Goal: Information Seeking & Learning: Learn about a topic

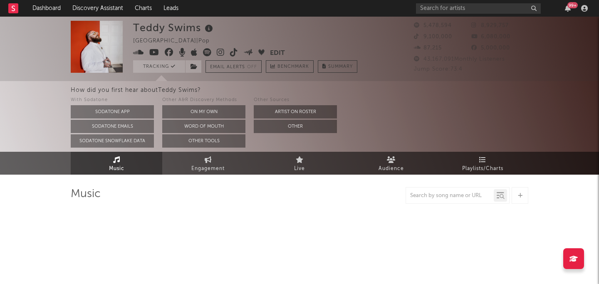
select select "6m"
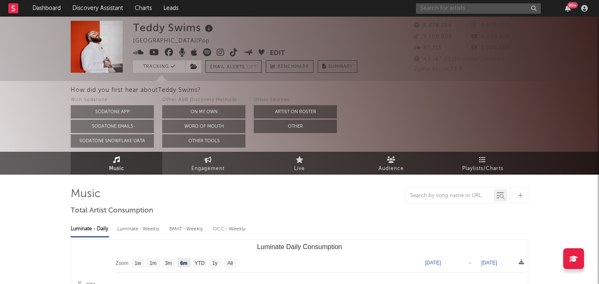
click at [457, 9] on input "text" at bounding box center [478, 8] width 125 height 10
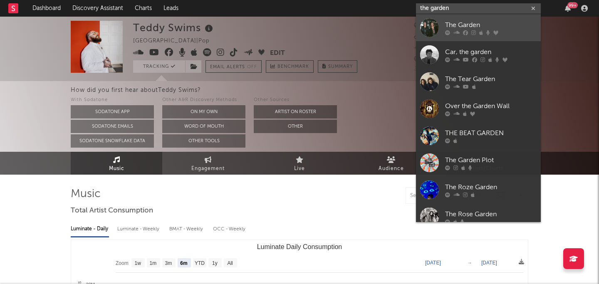
type input "the garden"
click at [470, 20] on div "The Garden" at bounding box center [490, 25] width 91 height 10
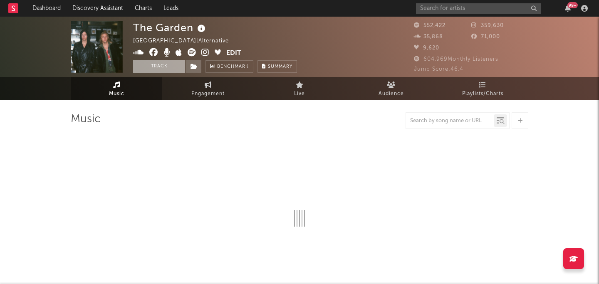
click at [172, 63] on button "Track" at bounding box center [159, 66] width 52 height 12
select select "6m"
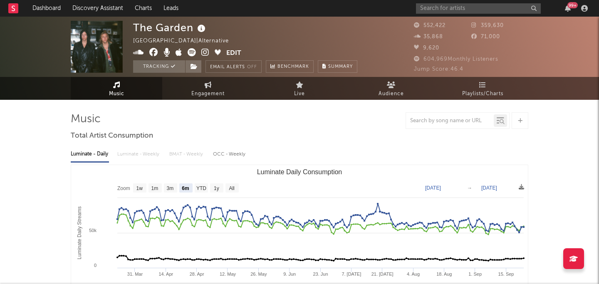
select select "6m"
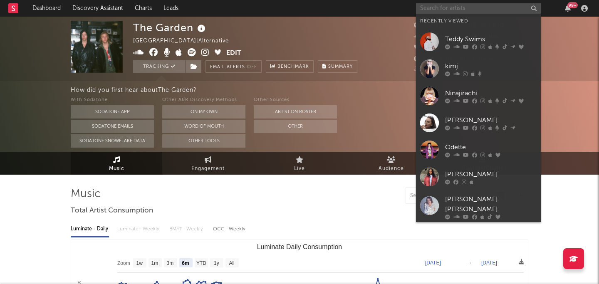
click at [445, 10] on input "text" at bounding box center [478, 8] width 125 height 10
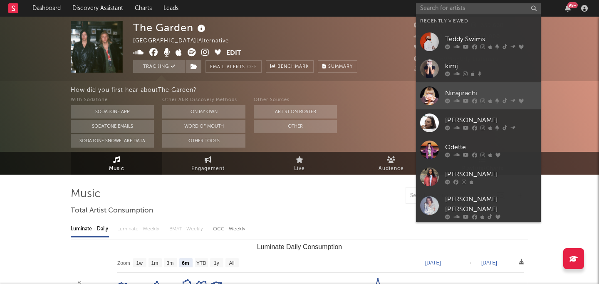
click at [464, 87] on link "Ninajirachi" at bounding box center [478, 95] width 125 height 27
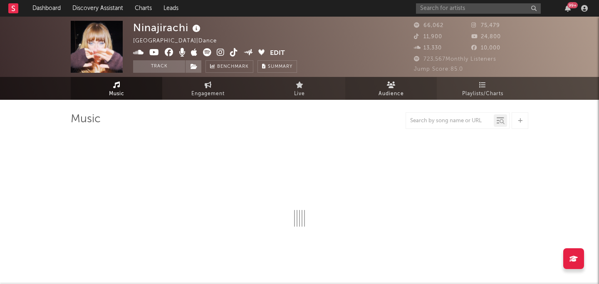
select select "6m"
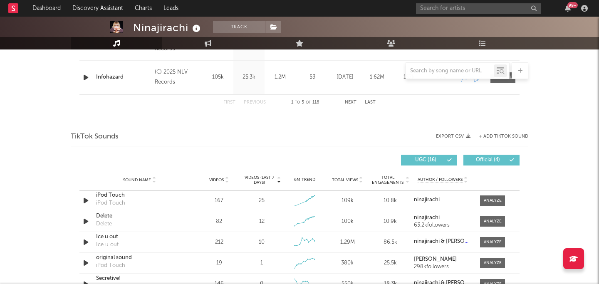
scroll to position [289, 0]
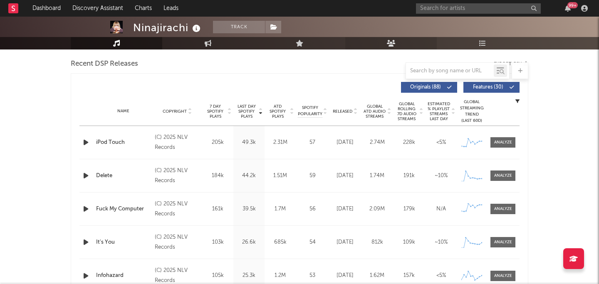
click at [392, 43] on icon at bounding box center [391, 43] width 9 height 7
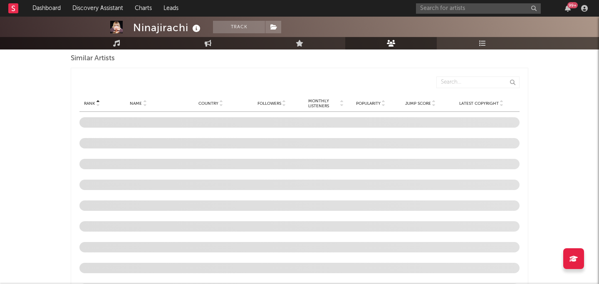
scroll to position [770, 0]
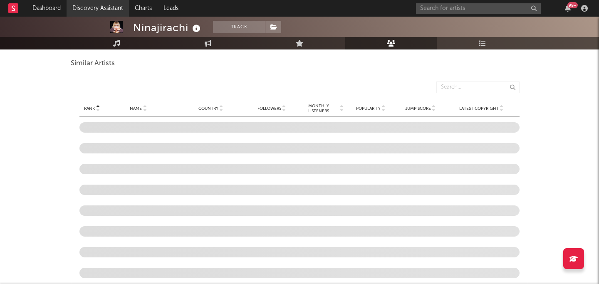
click at [87, 9] on link "Discovery Assistant" at bounding box center [98, 8] width 62 height 17
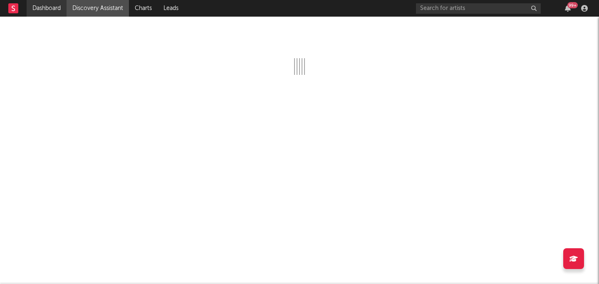
click at [44, 4] on link "Dashboard" at bounding box center [47, 8] width 40 height 17
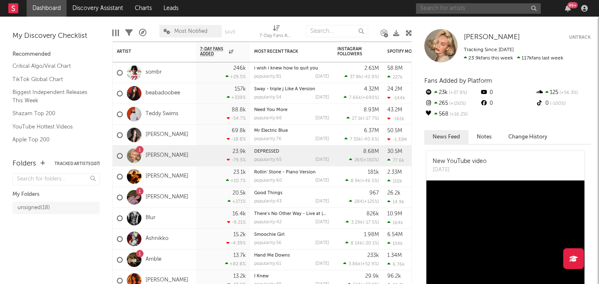
click at [470, 5] on input "text" at bounding box center [478, 8] width 125 height 10
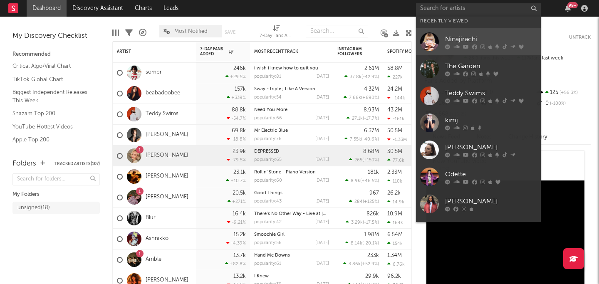
click at [475, 47] on icon at bounding box center [474, 46] width 5 height 5
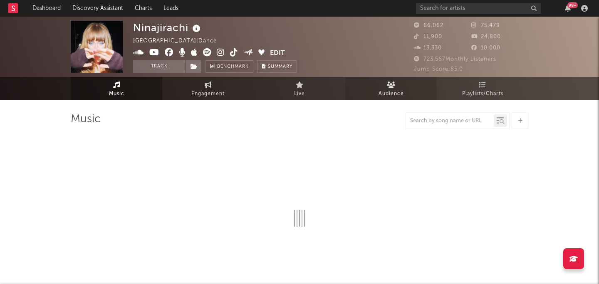
click at [405, 88] on link "Audience" at bounding box center [390, 88] width 91 height 23
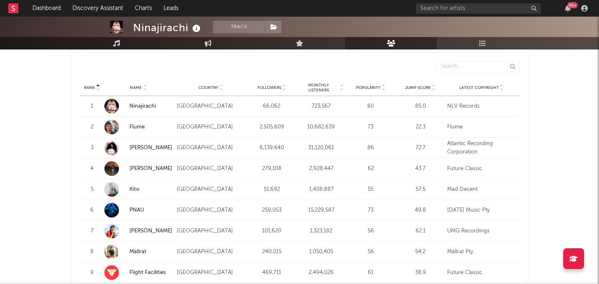
scroll to position [790, 0]
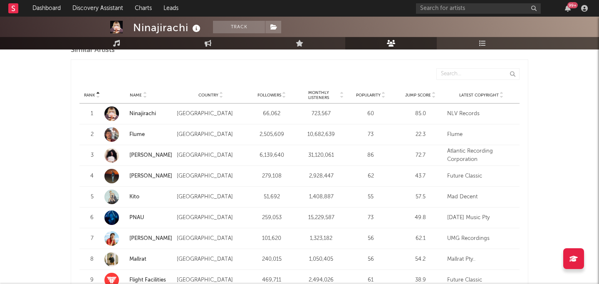
click at [324, 91] on span "Monthly Listeners" at bounding box center [319, 95] width 40 height 10
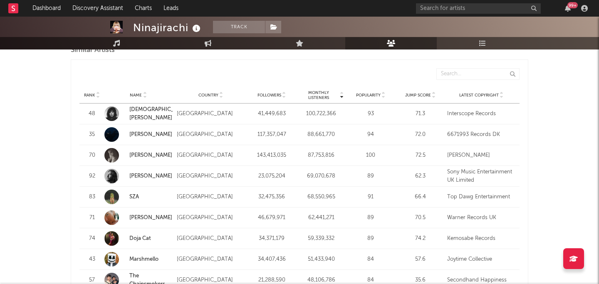
click at [324, 91] on span "Monthly Listeners" at bounding box center [319, 95] width 40 height 10
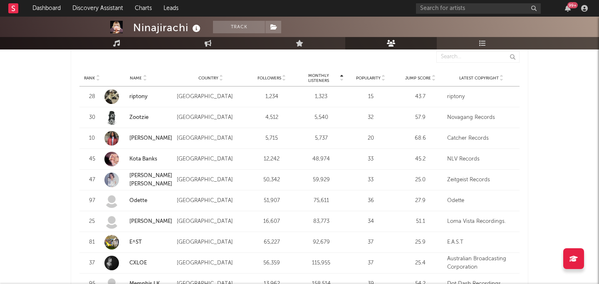
scroll to position [815, 0]
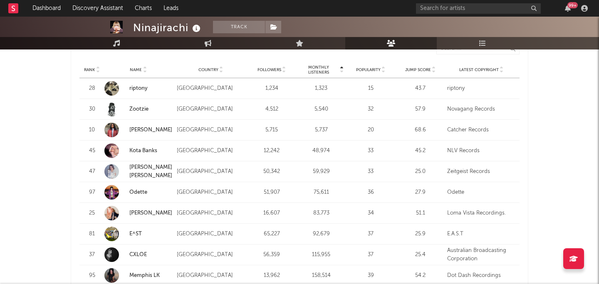
click at [141, 194] on link "Odette" at bounding box center [138, 192] width 18 height 5
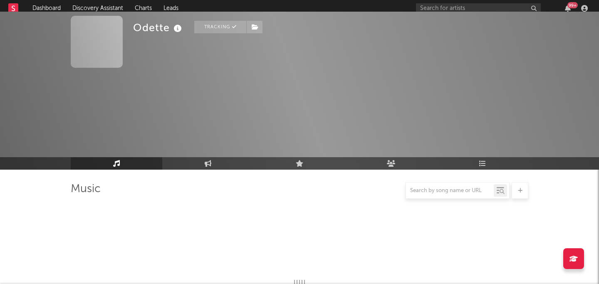
select select "6m"
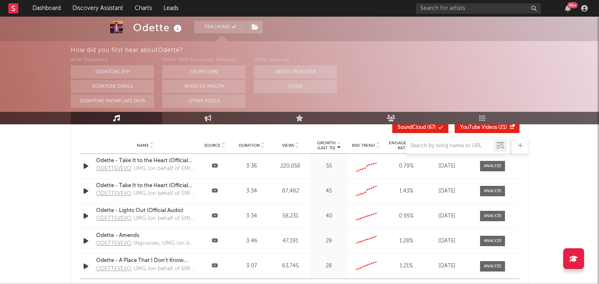
select select "6m"
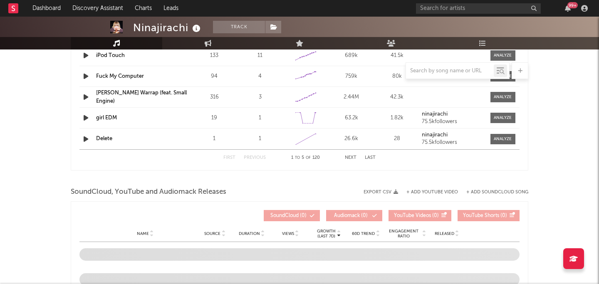
scroll to position [989, 0]
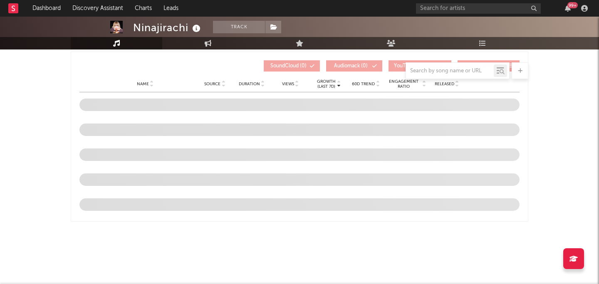
select select "6m"
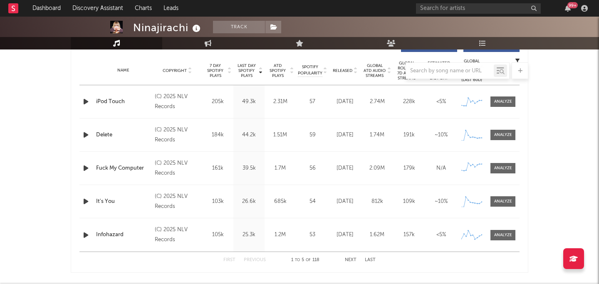
scroll to position [325, 0]
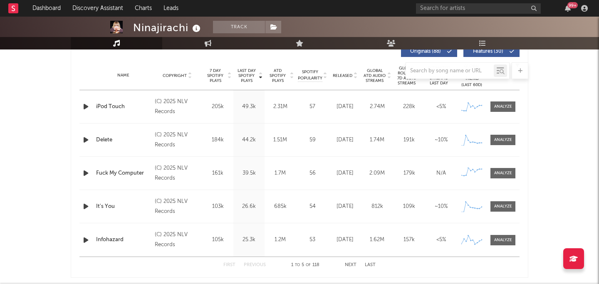
click at [279, 83] on div "Name Copyright Label Album Names Composer Names 7 Day Spotify Plays Last Day Sp…" at bounding box center [299, 75] width 440 height 29
click at [247, 73] on div at bounding box center [299, 70] width 457 height 17
click at [311, 75] on div at bounding box center [299, 70] width 457 height 17
click at [275, 78] on div at bounding box center [299, 70] width 457 height 17
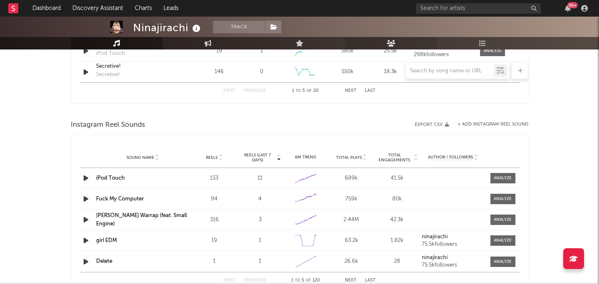
click at [396, 46] on link "Audience" at bounding box center [390, 43] width 91 height 12
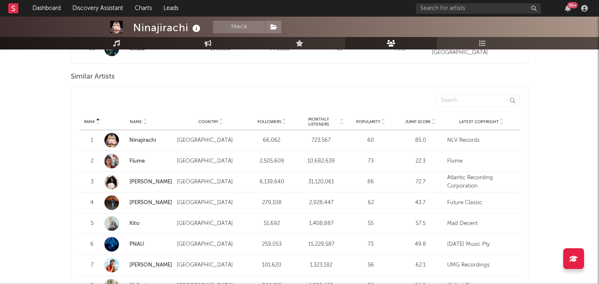
scroll to position [756, 0]
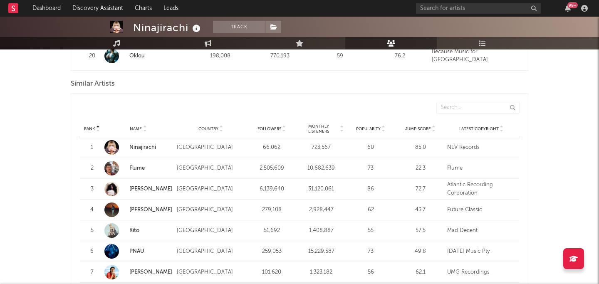
click at [316, 126] on span "Monthly Listeners" at bounding box center [319, 129] width 40 height 10
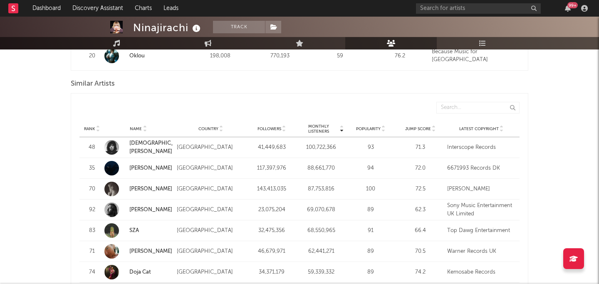
click at [316, 126] on span "Monthly Listeners" at bounding box center [319, 129] width 40 height 10
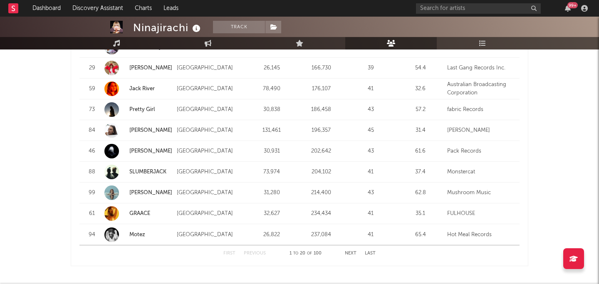
scroll to position [1068, 0]
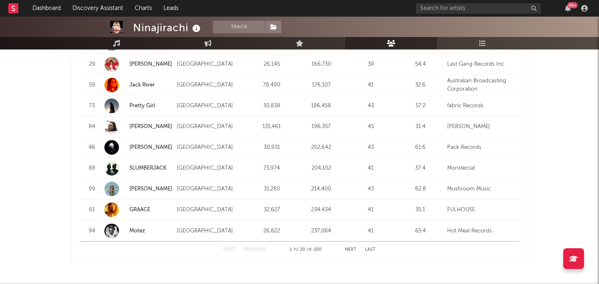
click at [349, 250] on button "Next" at bounding box center [351, 249] width 12 height 5
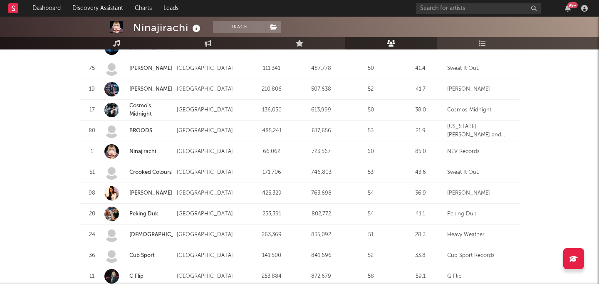
scroll to position [1001, 0]
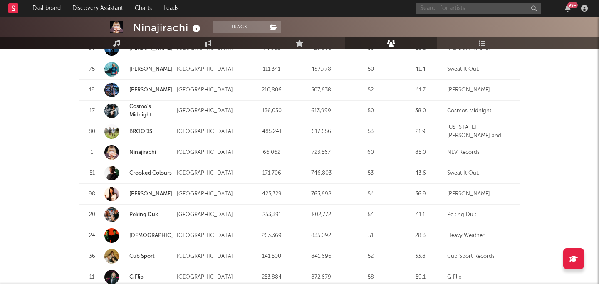
click at [472, 10] on input "text" at bounding box center [478, 8] width 125 height 10
type input "tamachi"
click at [473, 6] on input "tamachi" at bounding box center [478, 8] width 125 height 10
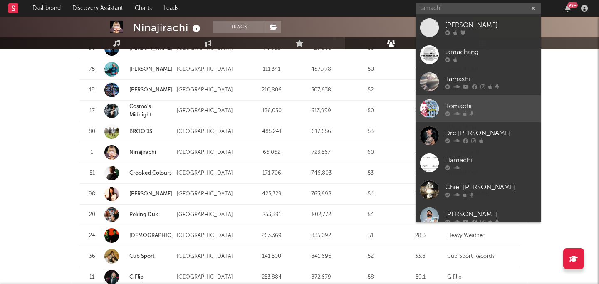
click at [486, 115] on div at bounding box center [490, 113] width 91 height 5
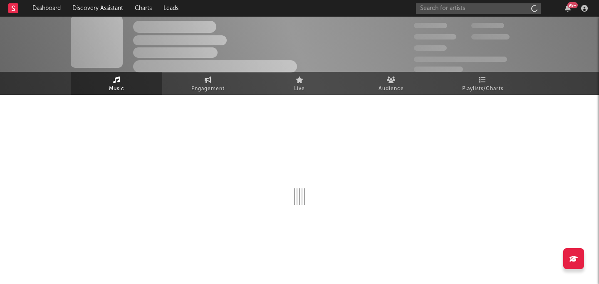
scroll to position [5, 0]
select select "6m"
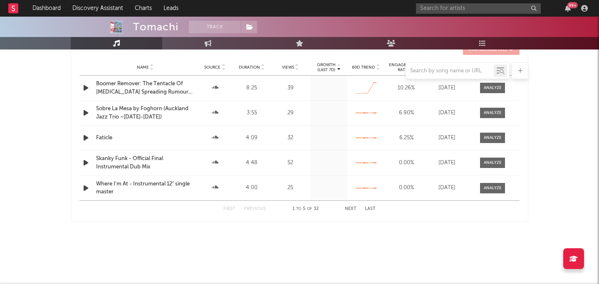
select select "6m"
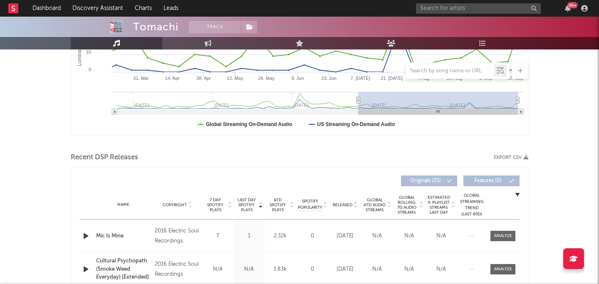
scroll to position [0, 0]
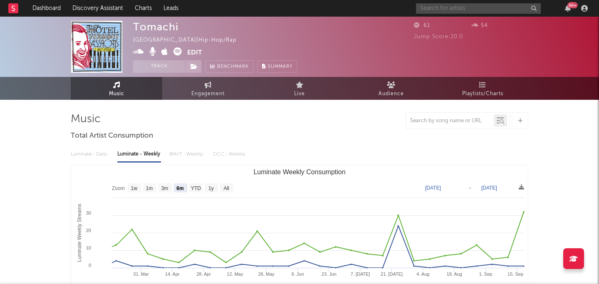
click at [458, 12] on input "text" at bounding box center [478, 8] width 125 height 10
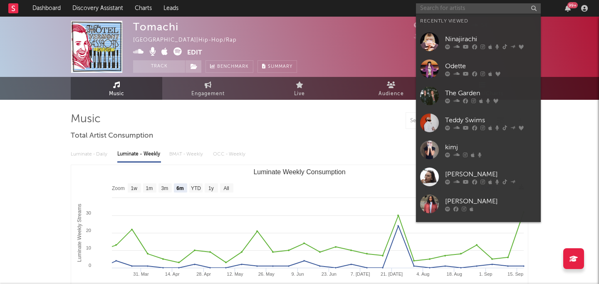
paste input "Temachii"
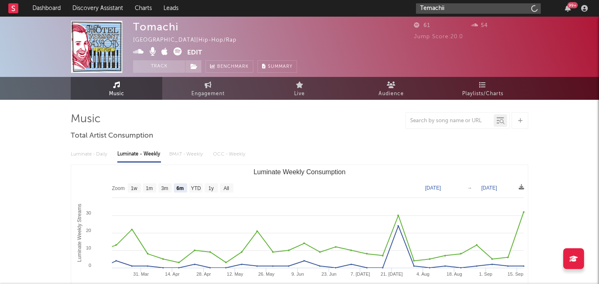
type input "Temachii"
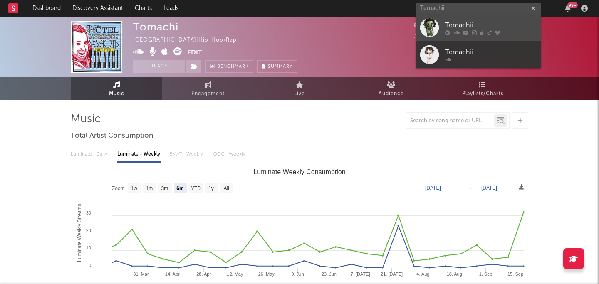
click at [513, 31] on div at bounding box center [490, 32] width 91 height 5
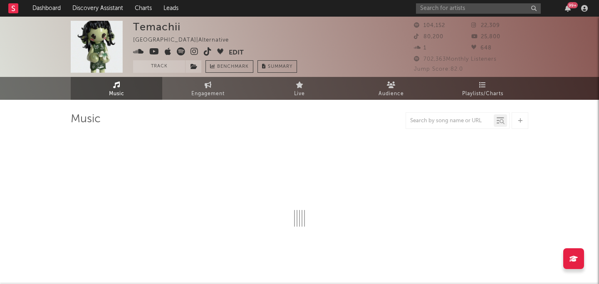
select select "6m"
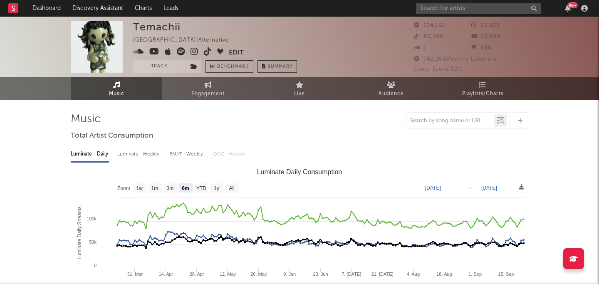
click at [195, 52] on icon at bounding box center [194, 51] width 8 height 8
click at [156, 52] on icon at bounding box center [154, 51] width 10 height 8
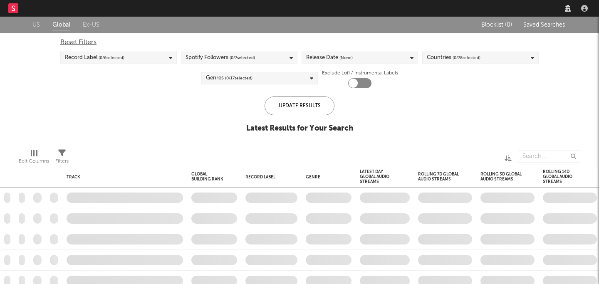
checkbox input "true"
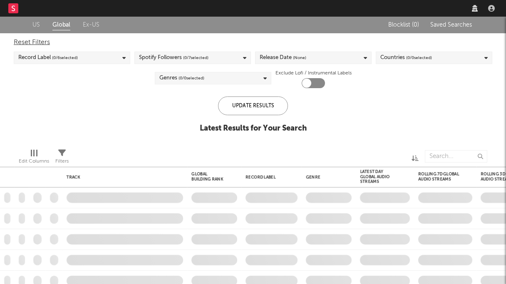
checkbox input "true"
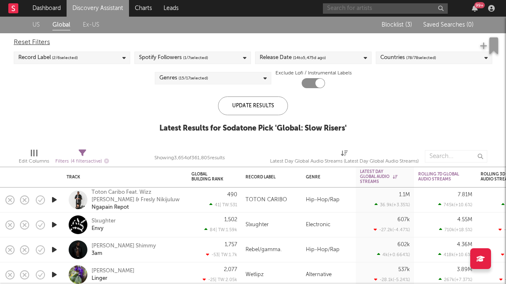
click at [363, 9] on input "text" at bounding box center [385, 8] width 125 height 10
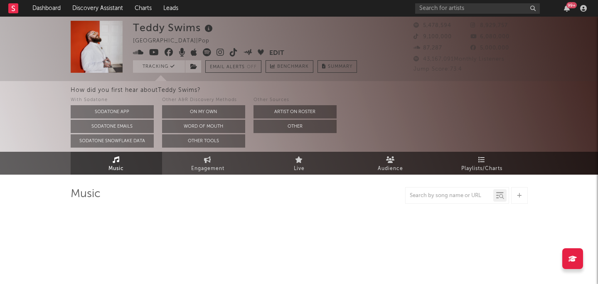
select select "6m"
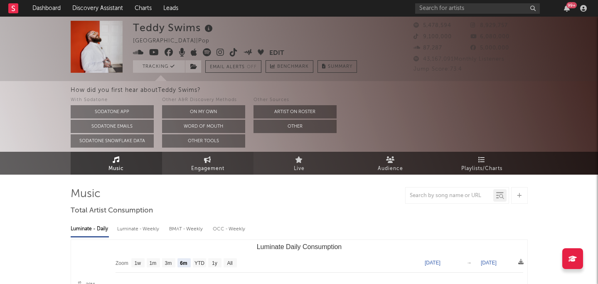
click at [209, 165] on span "Engagement" at bounding box center [207, 169] width 33 height 10
select select "1w"
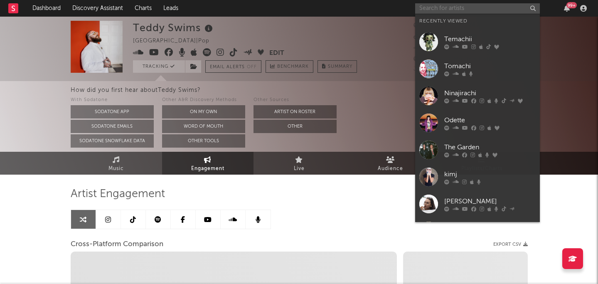
click at [450, 8] on input "text" at bounding box center [477, 8] width 125 height 10
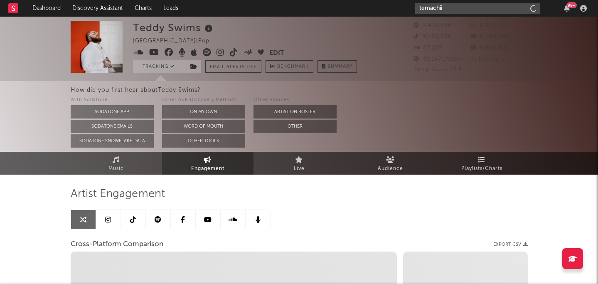
type input "temachii"
click at [461, 11] on input "temachii" at bounding box center [477, 8] width 125 height 10
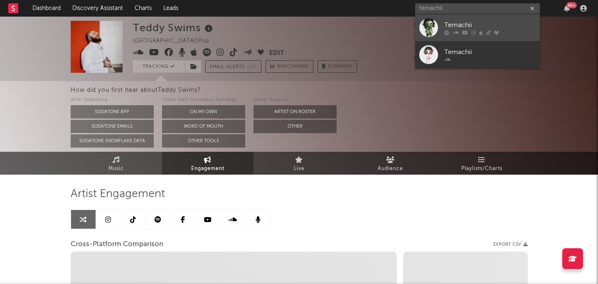
click at [462, 36] on link "Temachii" at bounding box center [477, 27] width 125 height 27
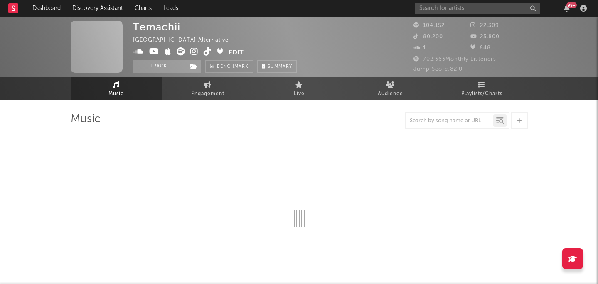
select select "6m"
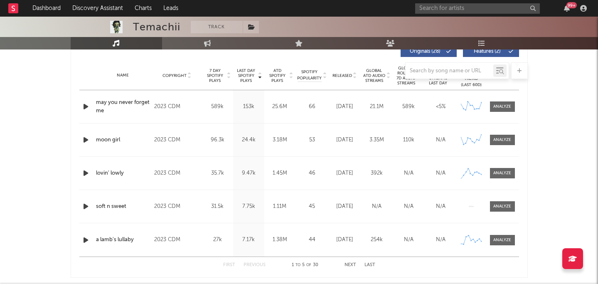
scroll to position [326, 0]
click at [277, 79] on span "ATD Spotify Plays" at bounding box center [278, 75] width 22 height 15
click at [278, 78] on div at bounding box center [299, 70] width 457 height 17
click at [278, 74] on div at bounding box center [299, 70] width 457 height 17
click at [277, 78] on div at bounding box center [299, 70] width 457 height 17
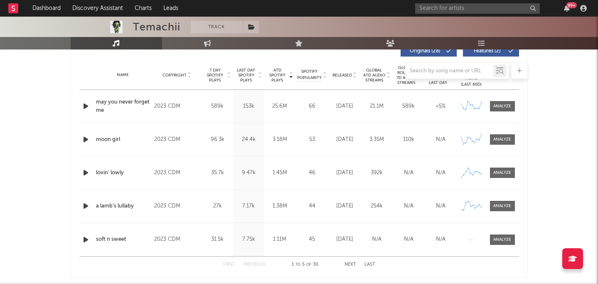
click at [277, 73] on div at bounding box center [299, 70] width 457 height 17
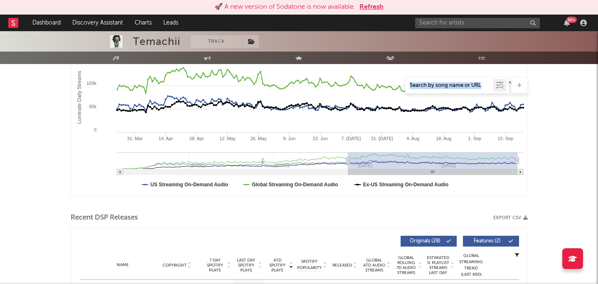
scroll to position [0, 0]
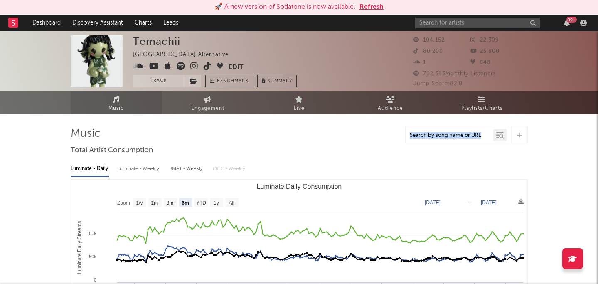
click at [130, 104] on link "Music" at bounding box center [116, 102] width 91 height 23
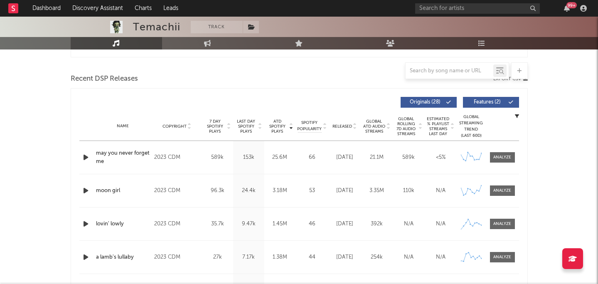
scroll to position [301, 0]
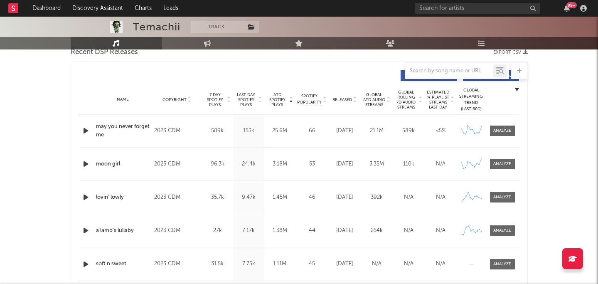
click at [344, 99] on span "Released" at bounding box center [343, 99] width 20 height 5
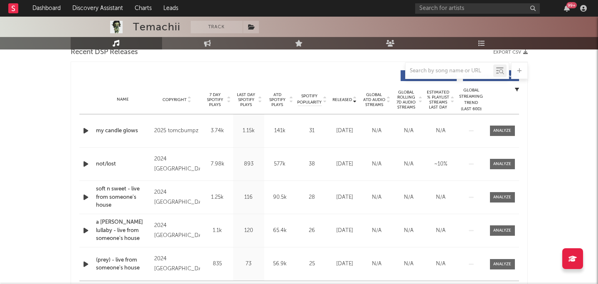
click at [344, 99] on span "Released" at bounding box center [343, 99] width 20 height 5
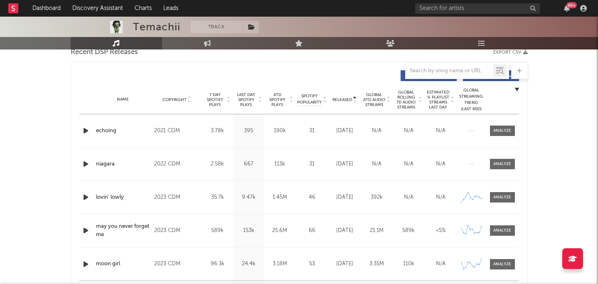
click at [344, 99] on span "Released" at bounding box center [343, 99] width 20 height 5
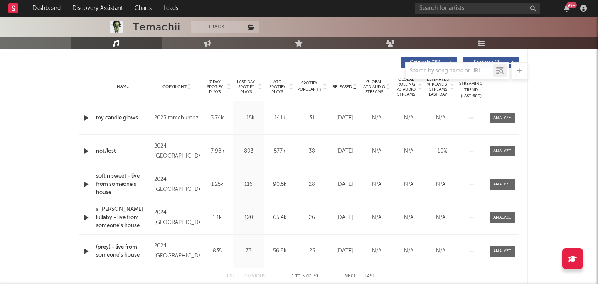
scroll to position [317, 0]
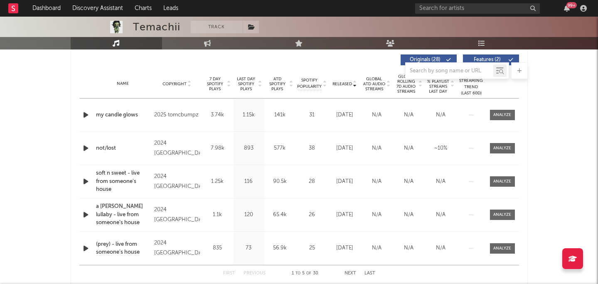
click at [120, 113] on div "my candle glows" at bounding box center [123, 115] width 54 height 8
click at [124, 115] on div "my candle glows" at bounding box center [123, 115] width 54 height 8
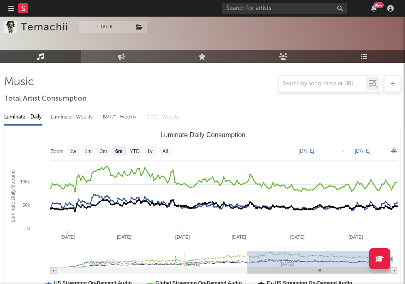
scroll to position [87, 0]
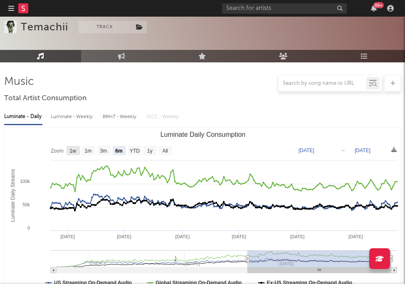
click at [72, 150] on text "1w" at bounding box center [73, 151] width 7 height 6
select select "1w"
type input "2025-09-17"
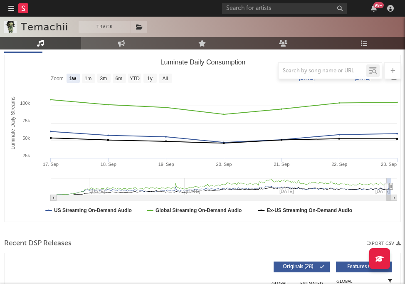
scroll to position [77, 0]
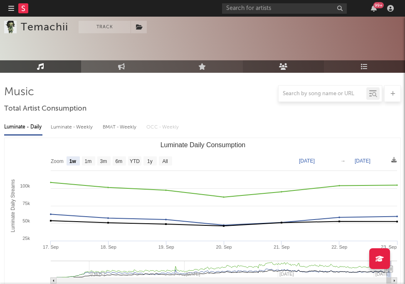
click at [281, 66] on icon at bounding box center [283, 66] width 9 height 7
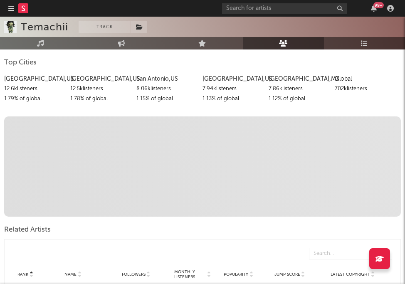
scroll to position [89, 0]
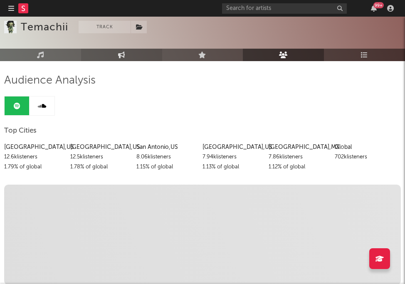
click at [126, 54] on link "Engagement" at bounding box center [121, 55] width 81 height 12
select select "1w"
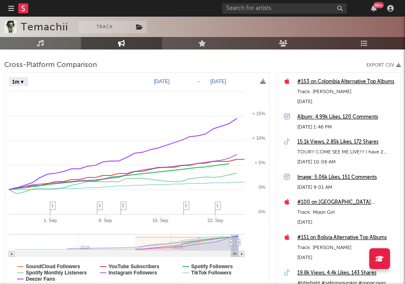
scroll to position [148, 0]
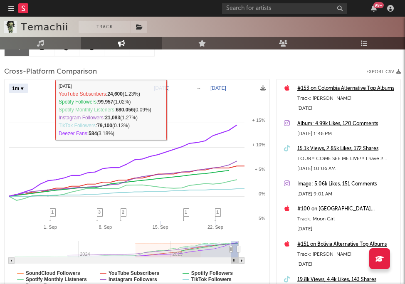
click at [23, 86] on select "Zoom 1w 1m 3m 6m YTD 1y All" at bounding box center [19, 88] width 20 height 9
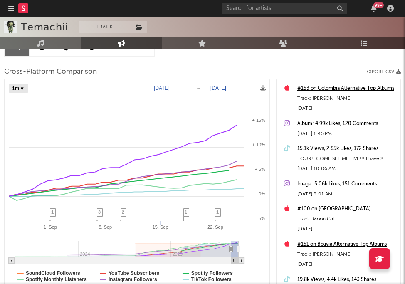
select select "1w"
type input "2025-09-19"
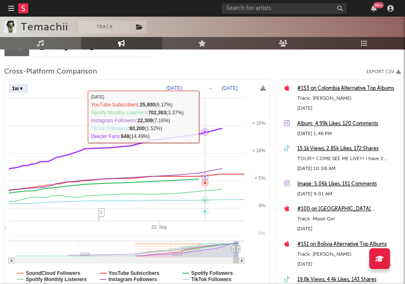
select select "1w"
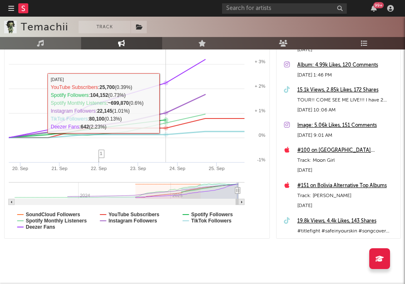
scroll to position [205, 0]
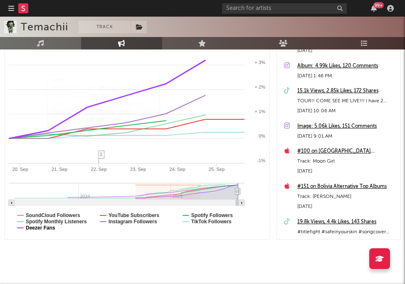
click at [48, 228] on text "Deezer Fans" at bounding box center [41, 228] width 30 height 6
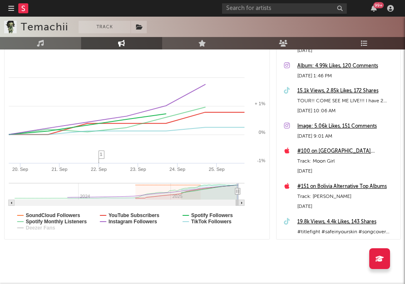
select select "1w"
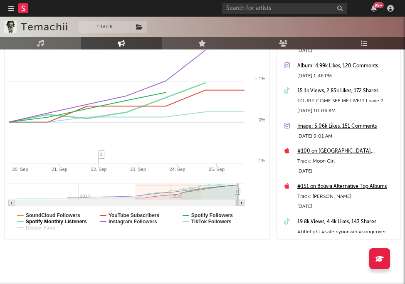
click at [68, 222] on text "Spotify Monthly Listeners" at bounding box center [56, 222] width 61 height 6
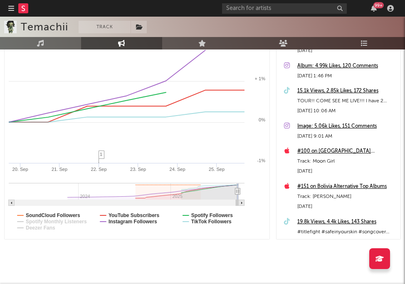
select select "1w"
click at [72, 214] on text "SoundCloud Followers" at bounding box center [53, 216] width 54 height 6
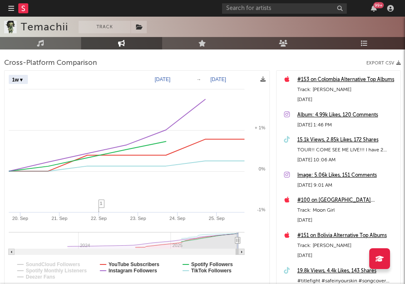
scroll to position [143, 0]
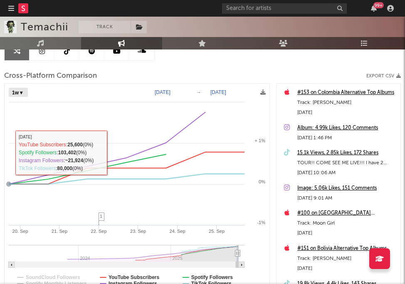
click at [21, 94] on select "Zoom 1w 1m 3m 6m YTD 1y All" at bounding box center [18, 92] width 19 height 9
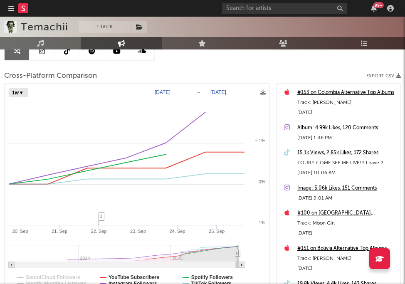
select select "1m"
type input "2025-08-25"
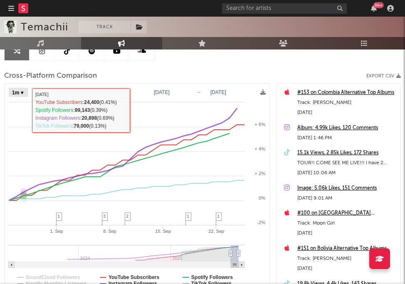
click at [20, 94] on select "Zoom 1w 1m 3m 6m YTD 1y All" at bounding box center [19, 92] width 20 height 9
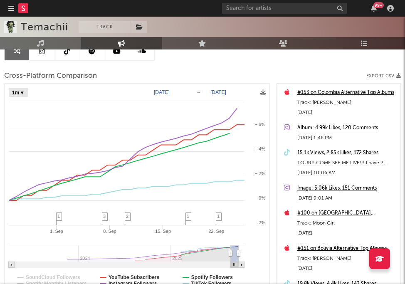
select select "1y"
type input "2024-09-25"
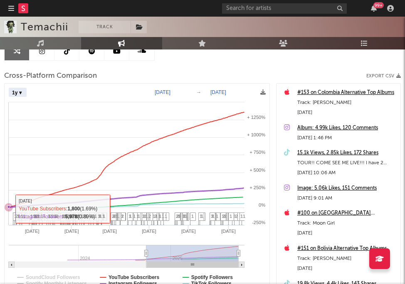
click at [9, 208] on icon at bounding box center [9, 207] width 8 height 8
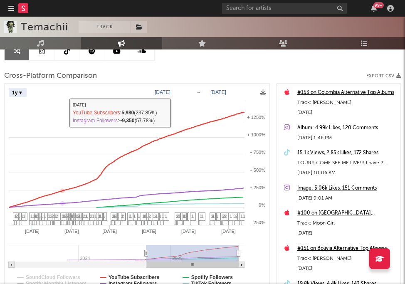
click at [15, 88] on select "Zoom 1w 1m 3m 6m YTD 1y All" at bounding box center [18, 92] width 18 height 9
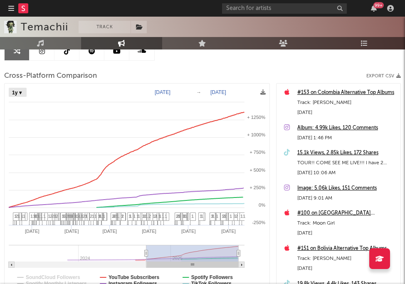
select select "1w"
type input "2025-09-19"
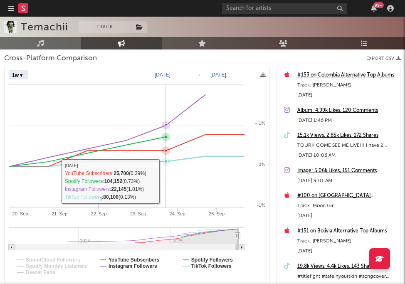
scroll to position [157, 0]
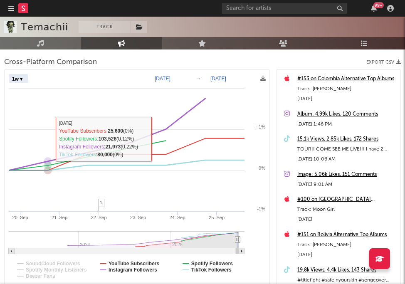
click at [21, 77] on select "Zoom 1w 1m 3m 6m YTD 1y All" at bounding box center [18, 78] width 19 height 9
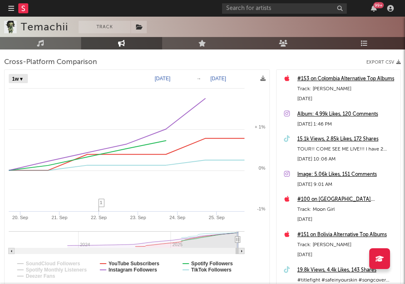
select select "1m"
type input "2025-08-25"
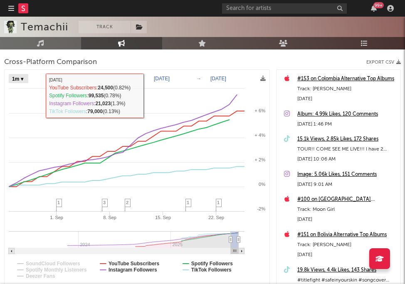
click at [21, 77] on select "Zoom 1w 1m 3m 6m YTD 1y All" at bounding box center [19, 78] width 20 height 9
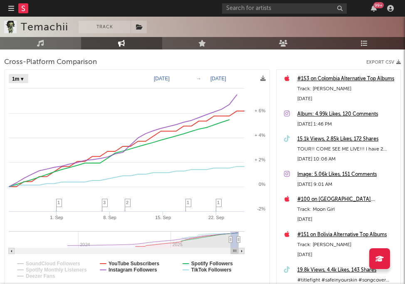
select select "1y"
type input "2024-09-25"
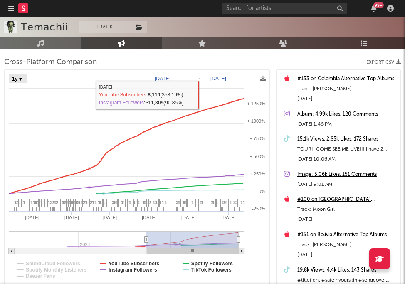
click at [18, 74] on select "Zoom 1w 1m 3m 6m YTD 1y All" at bounding box center [18, 78] width 18 height 9
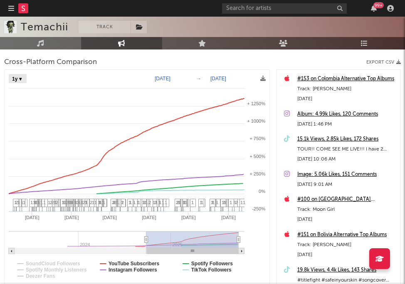
select select "1m"
type input "2025-08-25"
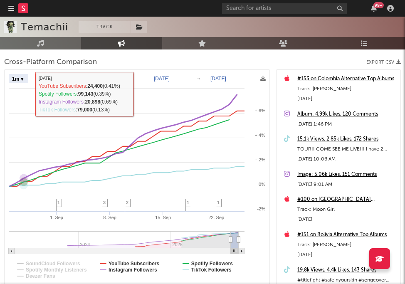
click at [21, 82] on select "Zoom 1w 1m 3m 6m YTD 1y All" at bounding box center [19, 78] width 20 height 9
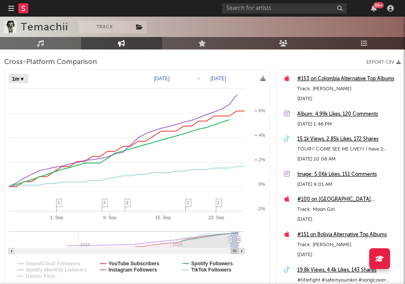
select select "1w"
type input "2025-09-19"
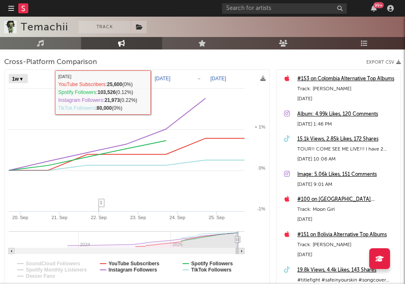
click at [27, 79] on select "Zoom 1w 1m 3m 6m YTD 1y All" at bounding box center [18, 78] width 19 height 9
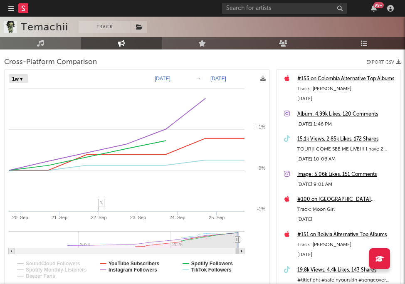
select select "1m"
type input "2025-08-25"
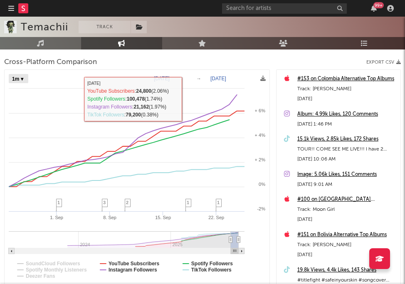
click at [25, 80] on select "Zoom 1w 1m 3m 6m YTD 1y All" at bounding box center [19, 78] width 20 height 9
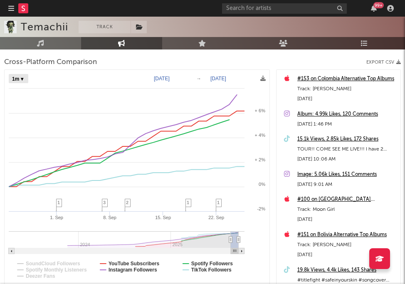
select select "1y"
type input "2024-09-25"
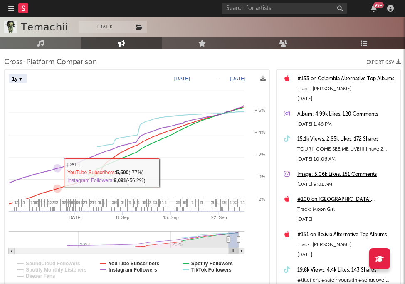
select select "1y"
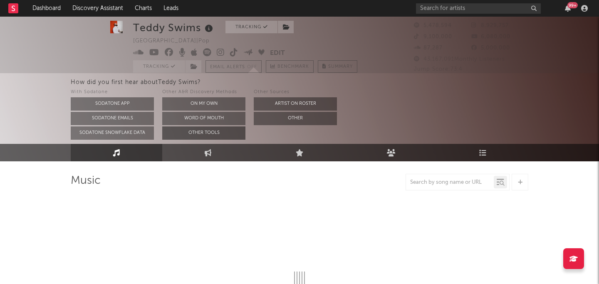
scroll to position [13, 0]
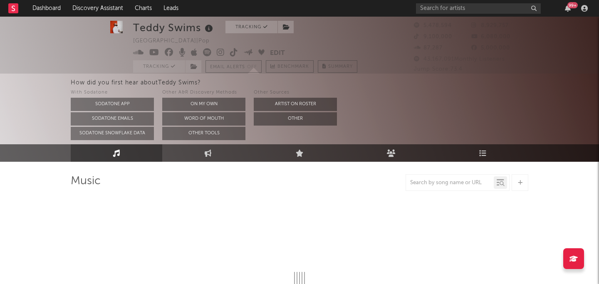
select select "6m"
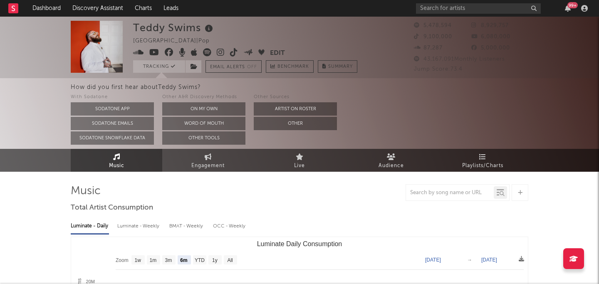
scroll to position [0, 0]
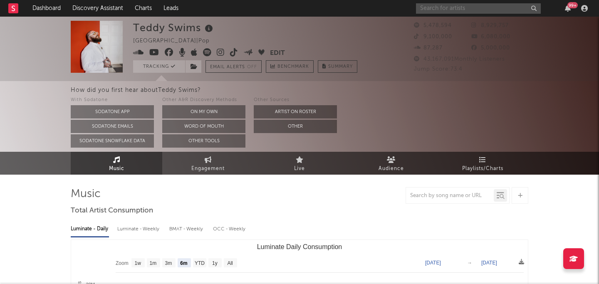
click at [463, 9] on input "text" at bounding box center [478, 8] width 125 height 10
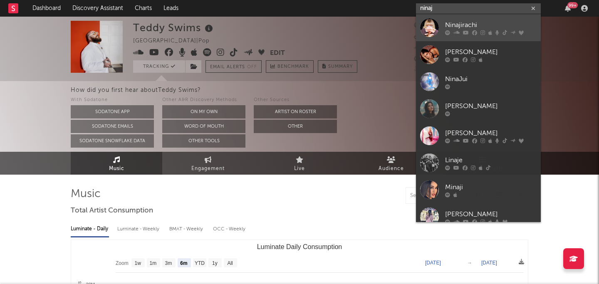
type input "ninaj"
click at [464, 32] on icon at bounding box center [466, 32] width 6 height 5
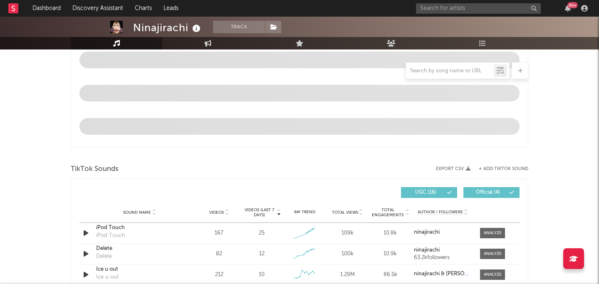
select select "6m"
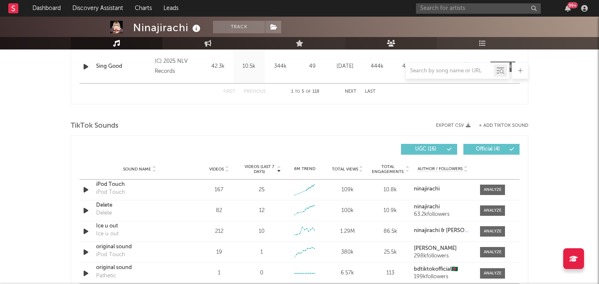
scroll to position [460, 0]
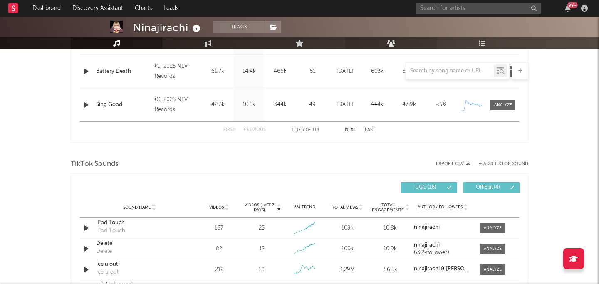
click at [393, 39] on link "Audience" at bounding box center [390, 43] width 91 height 12
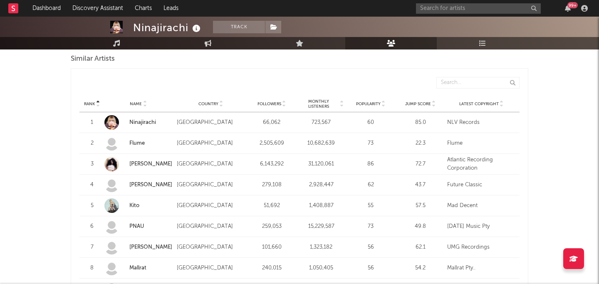
scroll to position [777, 0]
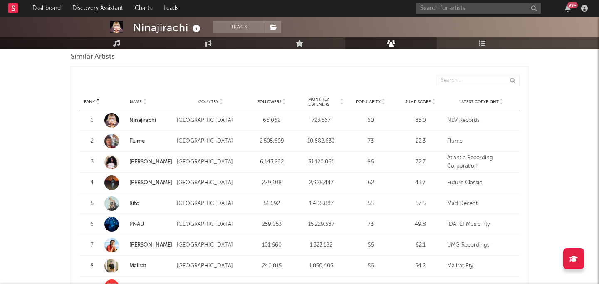
click at [319, 100] on span "Monthly Listeners" at bounding box center [319, 102] width 40 height 10
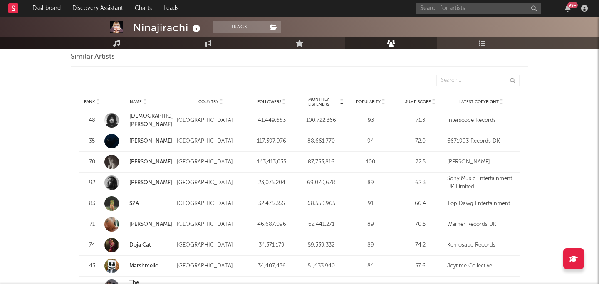
click at [317, 100] on span "Monthly Listeners" at bounding box center [319, 102] width 40 height 10
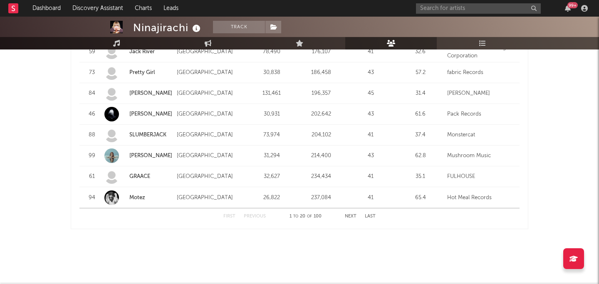
scroll to position [1095, 0]
click at [353, 216] on button "Next" at bounding box center [351, 216] width 12 height 5
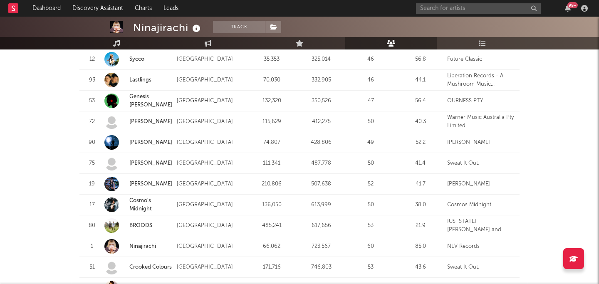
scroll to position [909, 0]
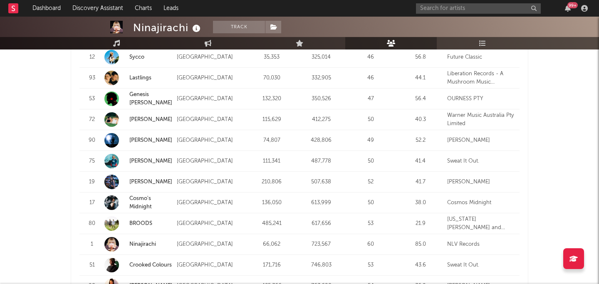
click at [155, 179] on link "[PERSON_NAME]" at bounding box center [150, 181] width 43 height 5
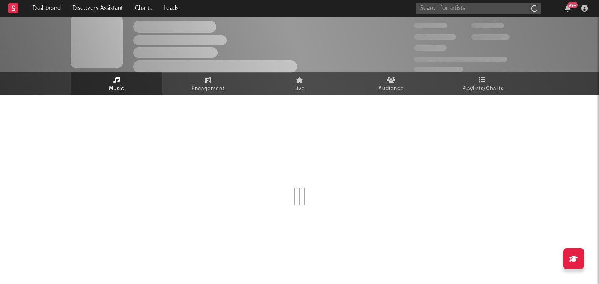
scroll to position [5, 0]
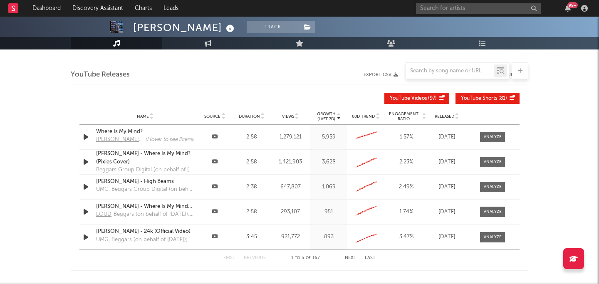
select select "6m"
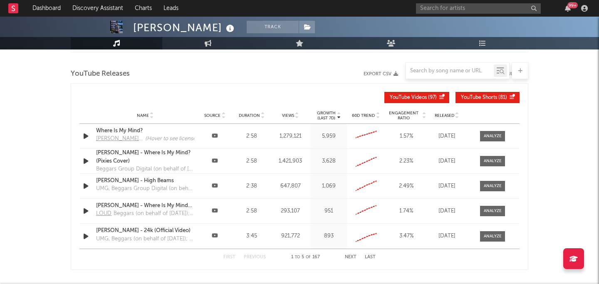
select select "6m"
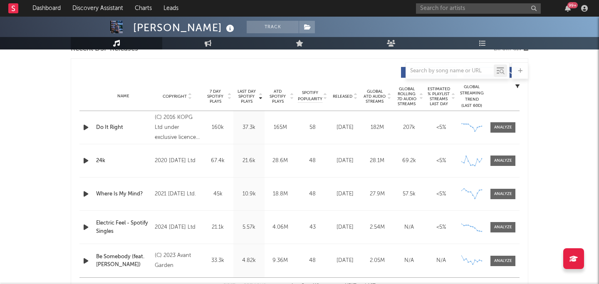
scroll to position [310, 0]
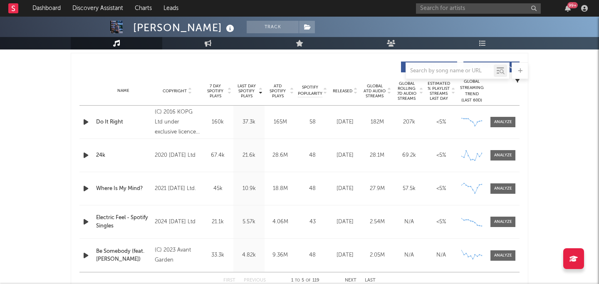
click at [346, 89] on span "Released" at bounding box center [343, 91] width 20 height 5
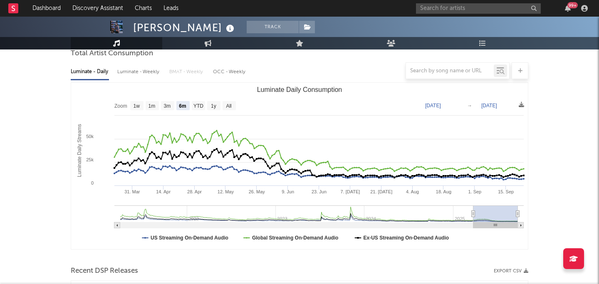
scroll to position [0, 0]
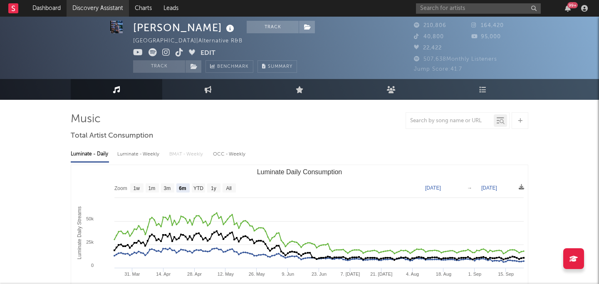
scroll to position [5, 0]
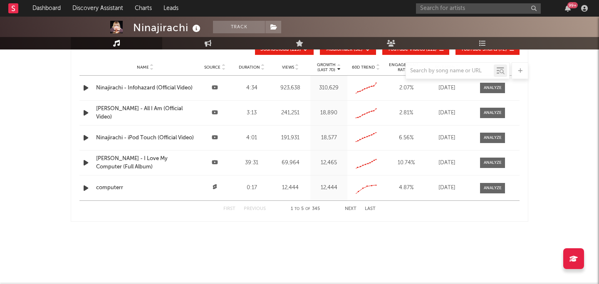
select select "6m"
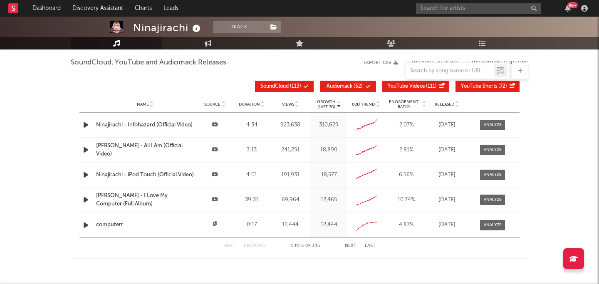
scroll to position [989, 0]
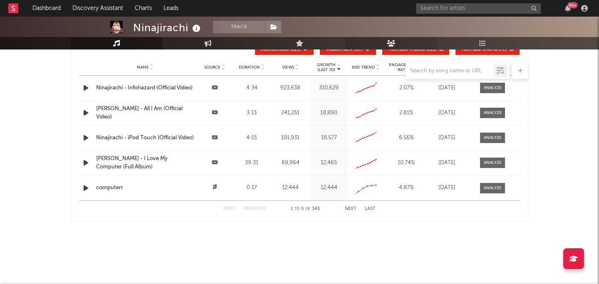
click at [403, 38] on link "Audience" at bounding box center [390, 43] width 91 height 12
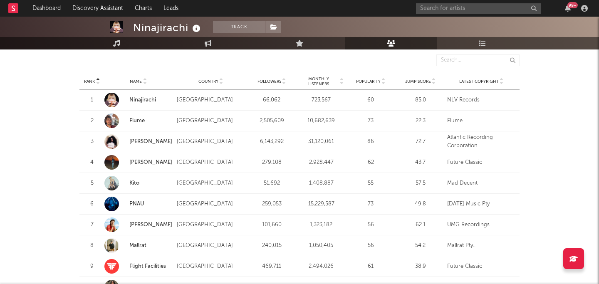
scroll to position [762, 0]
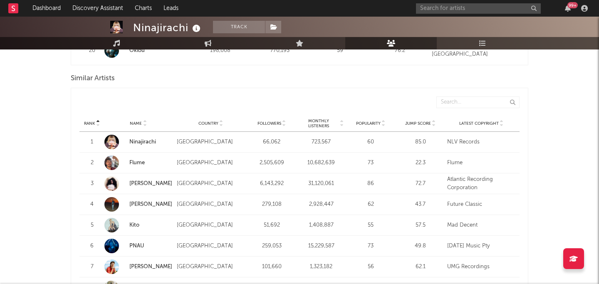
click at [313, 119] on span "Monthly Listeners" at bounding box center [319, 124] width 40 height 10
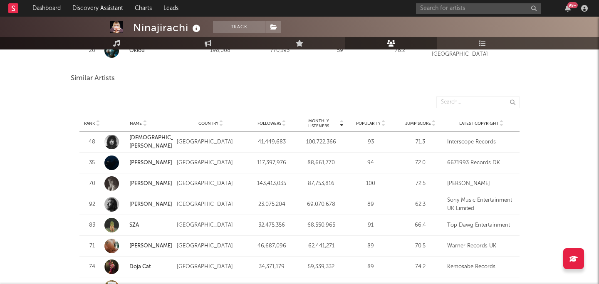
click at [313, 119] on span "Monthly Listeners" at bounding box center [319, 124] width 40 height 10
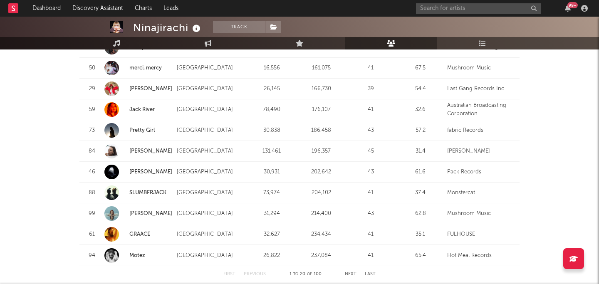
scroll to position [1045, 0]
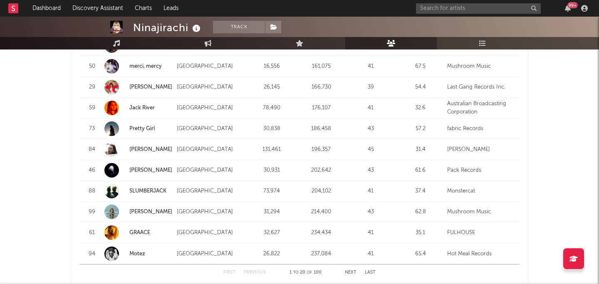
click at [147, 148] on link "Meg Mac" at bounding box center [150, 149] width 43 height 5
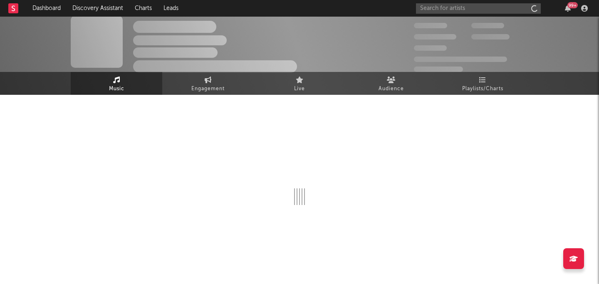
scroll to position [5, 0]
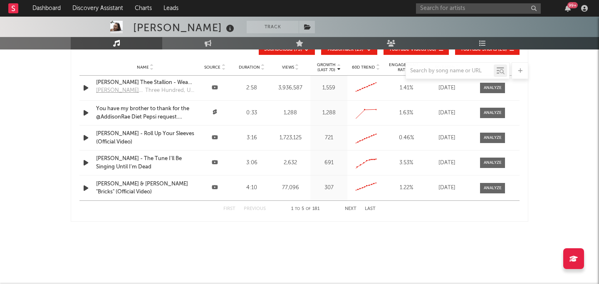
select select "6m"
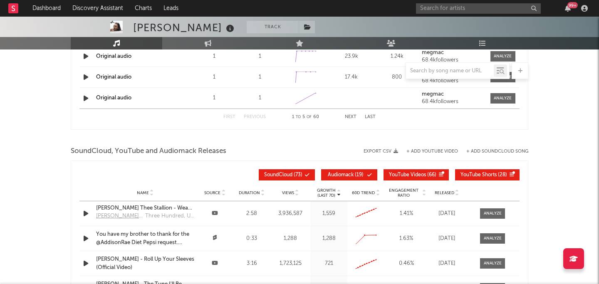
select select "6m"
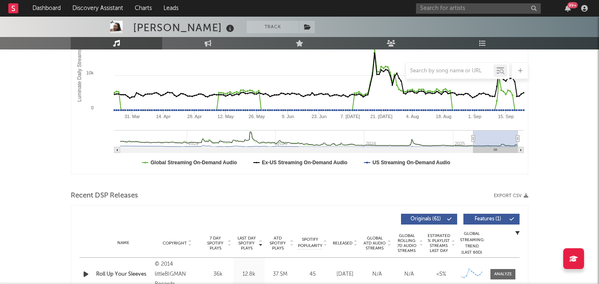
scroll to position [218, 0]
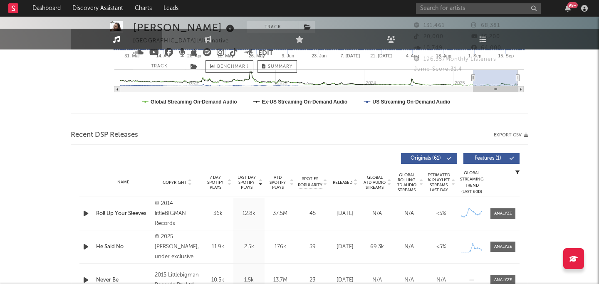
scroll to position [5, 0]
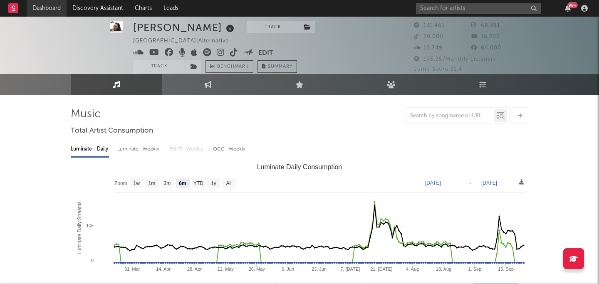
click at [43, 5] on link "Dashboard" at bounding box center [47, 8] width 40 height 17
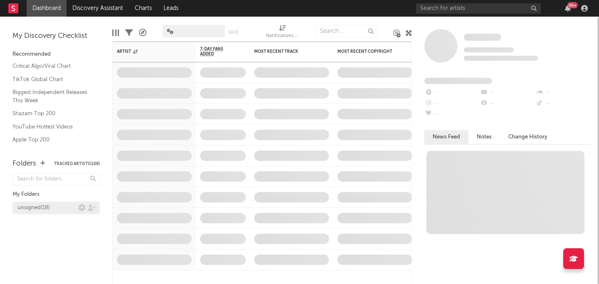
click at [40, 207] on div "unsigned ( 18 )" at bounding box center [33, 208] width 32 height 10
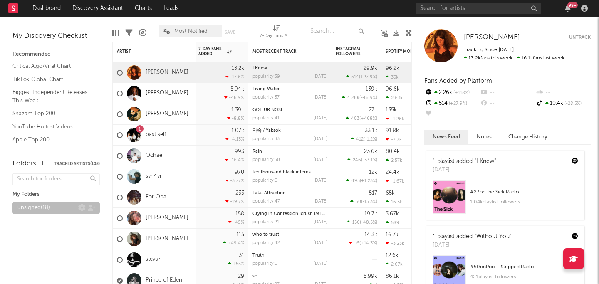
click at [65, 204] on div "unsigned ( 18 )" at bounding box center [47, 208] width 61 height 10
click at [64, 163] on button "Tracked Artists ( 108 )" at bounding box center [77, 164] width 46 height 4
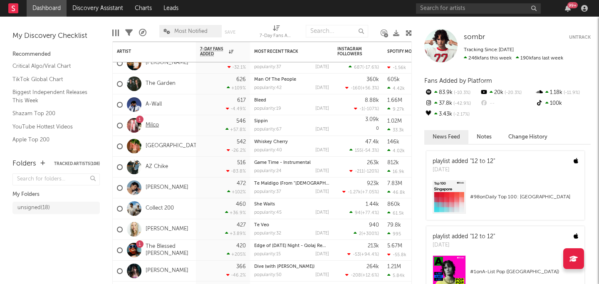
click at [153, 126] on link "Milco" at bounding box center [152, 125] width 13 height 7
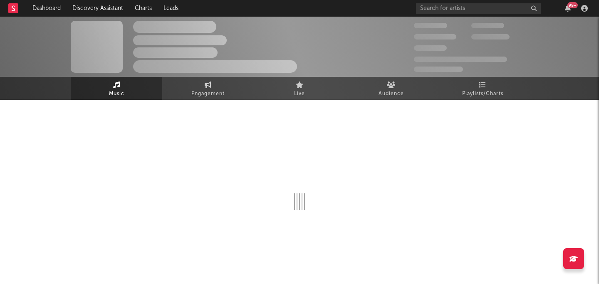
select select "1w"
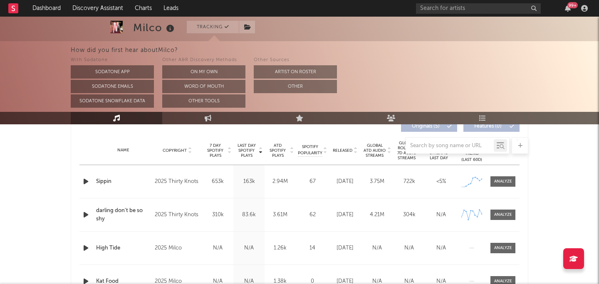
scroll to position [321, 0]
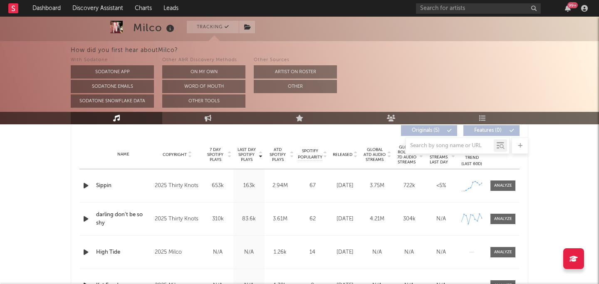
click at [344, 158] on div "Name Copyright Label Album Names Composer Names 7 Day Spotify Plays Last Day Sp…" at bounding box center [299, 154] width 440 height 29
click at [345, 155] on span "Released" at bounding box center [343, 154] width 20 height 5
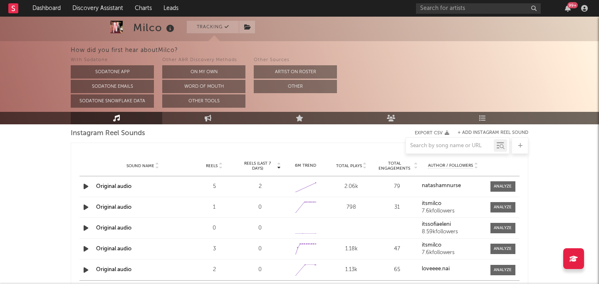
scroll to position [821, 0]
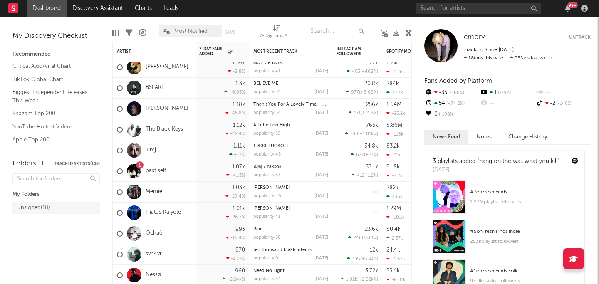
click at [149, 147] on link "kimj" at bounding box center [151, 150] width 10 height 7
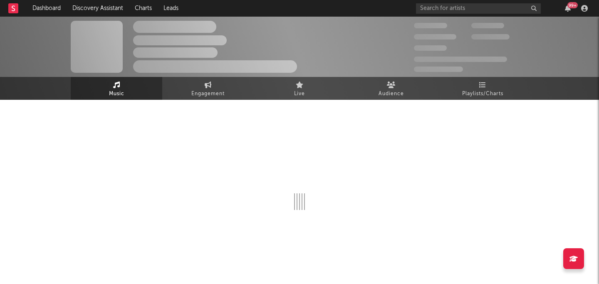
select select "1w"
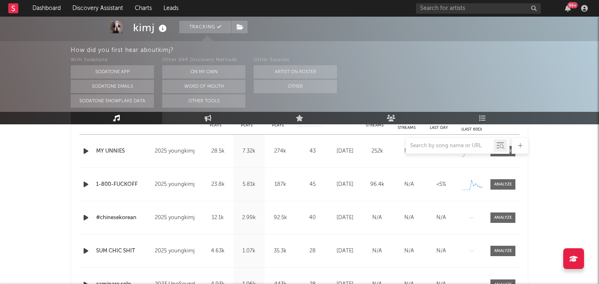
scroll to position [357, 0]
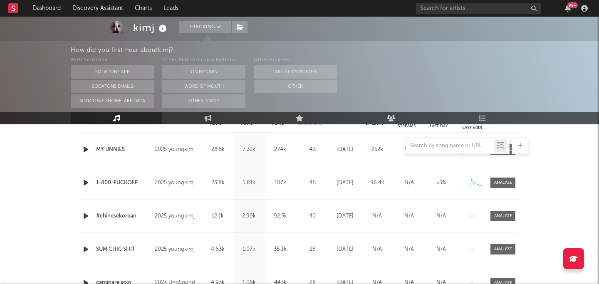
click at [85, 147] on div at bounding box center [299, 145] width 457 height 17
click at [86, 151] on div at bounding box center [299, 145] width 457 height 17
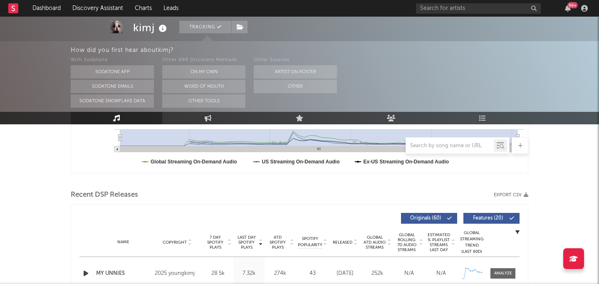
scroll to position [475, 0]
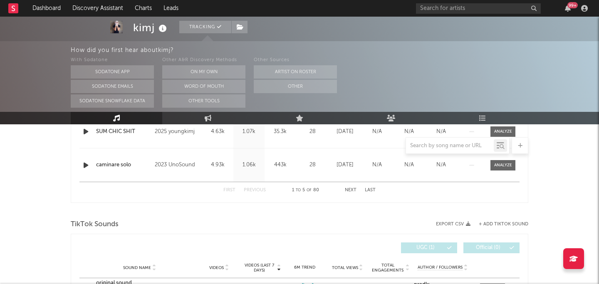
click at [88, 161] on icon "button" at bounding box center [86, 165] width 9 height 10
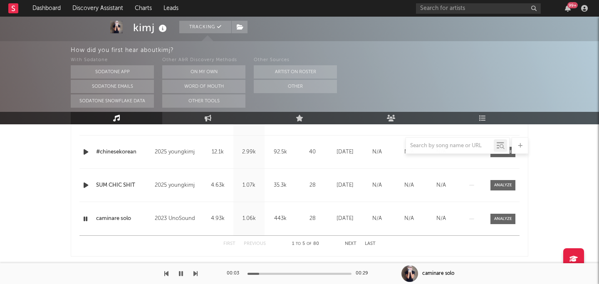
scroll to position [402, 0]
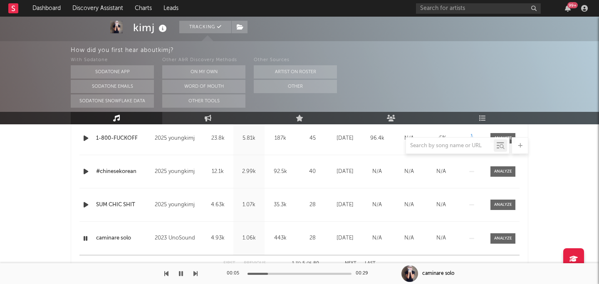
click at [86, 206] on icon "button" at bounding box center [86, 205] width 9 height 10
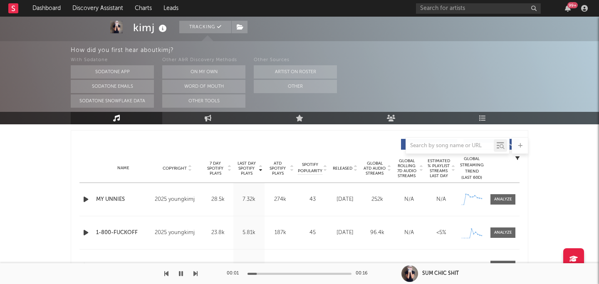
scroll to position [308, 0]
click at [86, 198] on icon "button" at bounding box center [86, 199] width 9 height 10
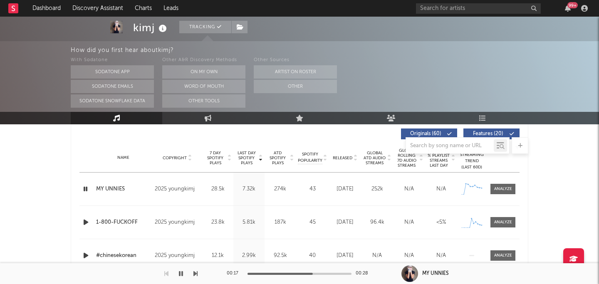
scroll to position [319, 0]
click at [86, 220] on icon "button" at bounding box center [86, 221] width 9 height 10
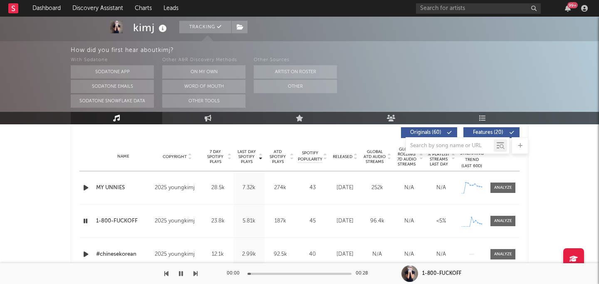
click at [178, 273] on button "button" at bounding box center [181, 273] width 8 height 21
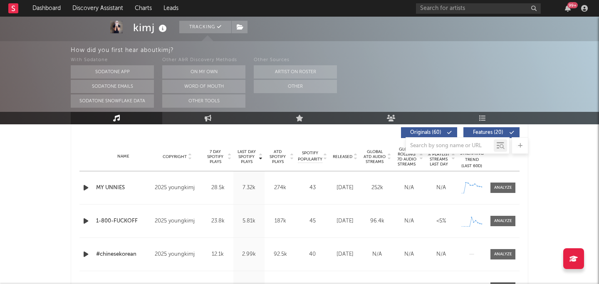
click at [85, 222] on icon "button" at bounding box center [86, 221] width 9 height 10
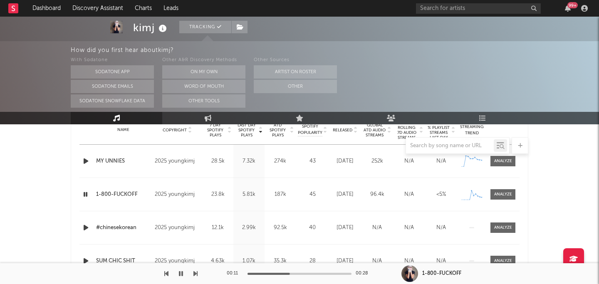
scroll to position [342, 0]
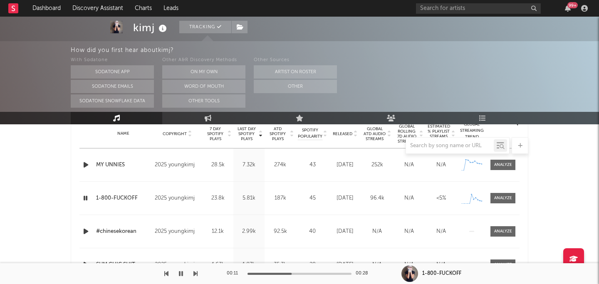
click at [345, 129] on div "Name Copyright Label Album Names Composer Names 7 Day Spotify Plays Last Day Sp…" at bounding box center [299, 133] width 440 height 29
click at [343, 132] on span "Released" at bounding box center [343, 133] width 20 height 5
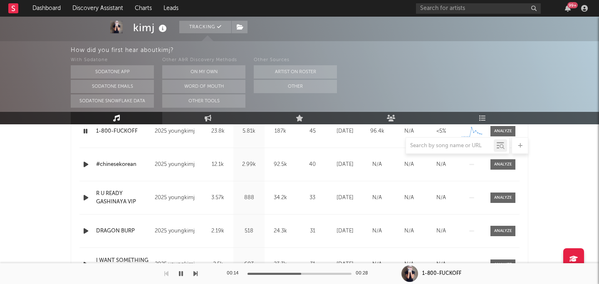
scroll to position [387, 0]
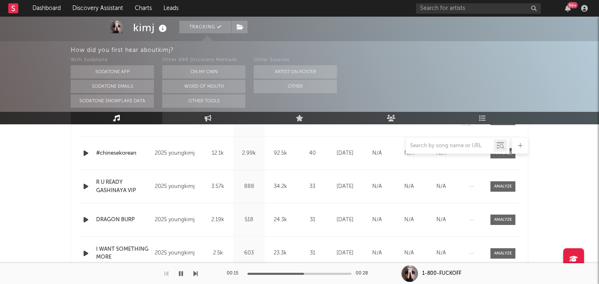
click at [87, 152] on div at bounding box center [299, 145] width 457 height 17
click at [87, 154] on icon "button" at bounding box center [86, 153] width 9 height 10
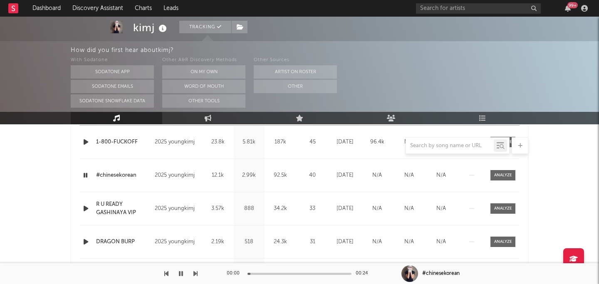
scroll to position [366, 0]
click at [263, 271] on div "00:02 00:24" at bounding box center [300, 273] width 146 height 21
click at [269, 273] on div at bounding box center [299, 274] width 104 height 2
click at [290, 276] on div "00:06 00:24" at bounding box center [300, 273] width 146 height 21
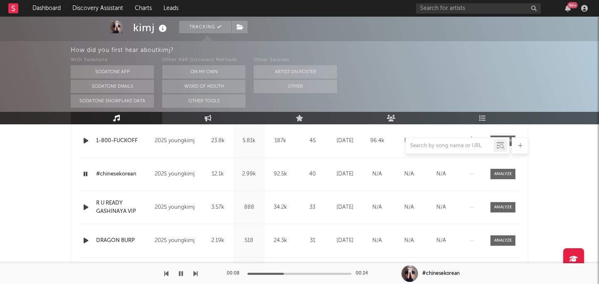
click at [298, 270] on div "00:08 00:24" at bounding box center [300, 273] width 146 height 21
click at [304, 271] on div "00:09 00:24" at bounding box center [300, 273] width 146 height 21
click at [303, 274] on div at bounding box center [299, 274] width 104 height 2
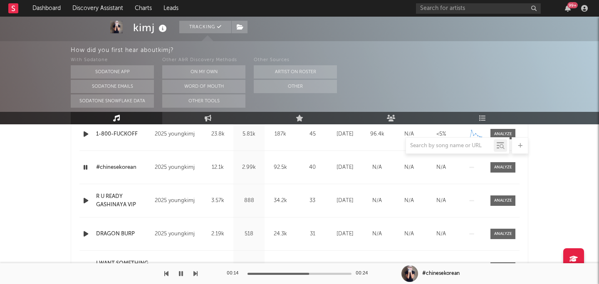
click at [84, 199] on icon "button" at bounding box center [86, 200] width 9 height 10
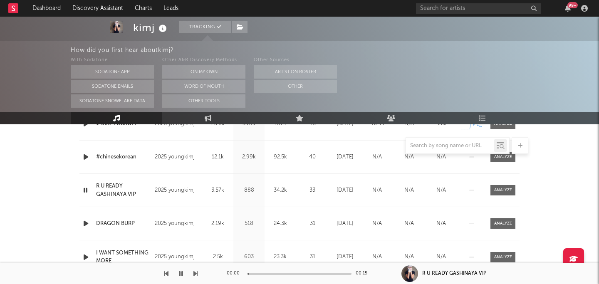
scroll to position [385, 0]
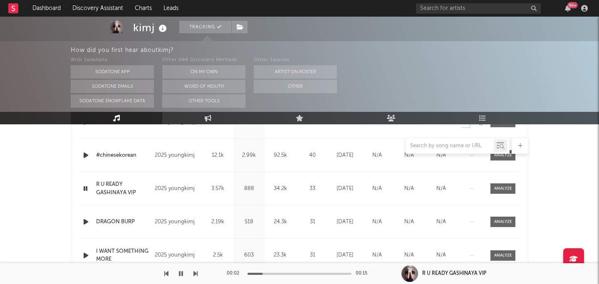
click at [272, 273] on div at bounding box center [299, 274] width 104 height 2
click at [304, 273] on div at bounding box center [299, 274] width 104 height 2
click at [328, 273] on div at bounding box center [299, 274] width 104 height 2
click at [84, 220] on icon "button" at bounding box center [86, 222] width 9 height 10
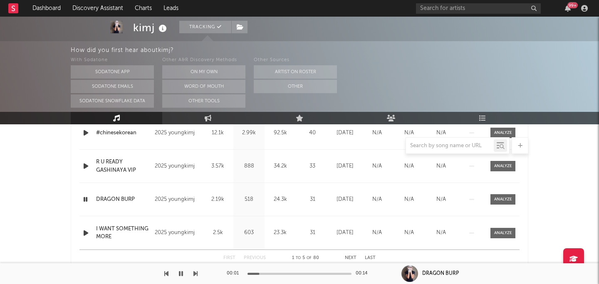
scroll to position [408, 0]
click at [87, 231] on icon "button" at bounding box center [86, 232] width 9 height 10
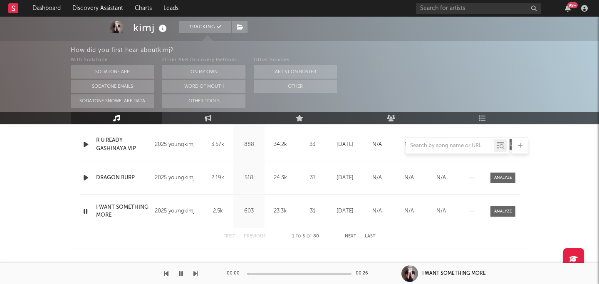
scroll to position [428, 0]
click at [270, 273] on div at bounding box center [299, 274] width 104 height 2
click at [294, 274] on div at bounding box center [299, 274] width 104 height 2
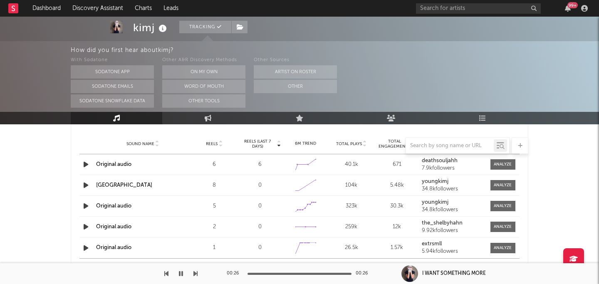
scroll to position [712, 0]
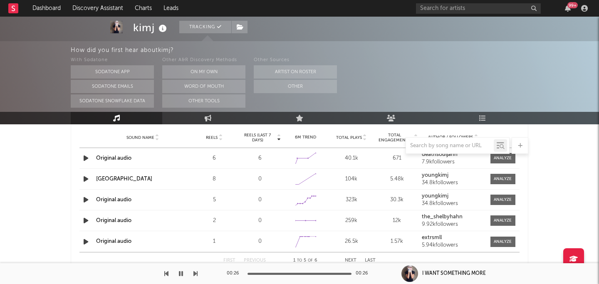
click at [87, 219] on icon "button" at bounding box center [86, 220] width 9 height 10
click at [87, 220] on icon "button" at bounding box center [86, 220] width 8 height 10
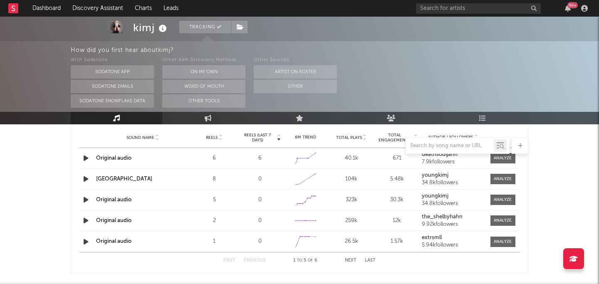
click at [88, 180] on icon "button" at bounding box center [86, 179] width 9 height 10
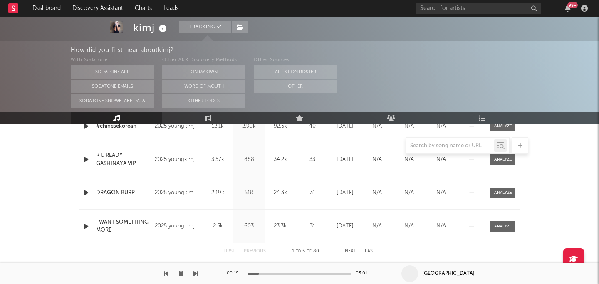
scroll to position [415, 0]
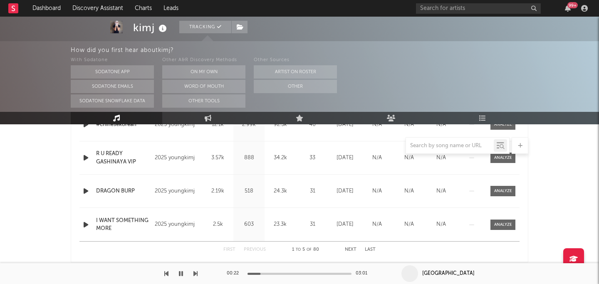
click at [180, 273] on icon "button" at bounding box center [181, 273] width 4 height 7
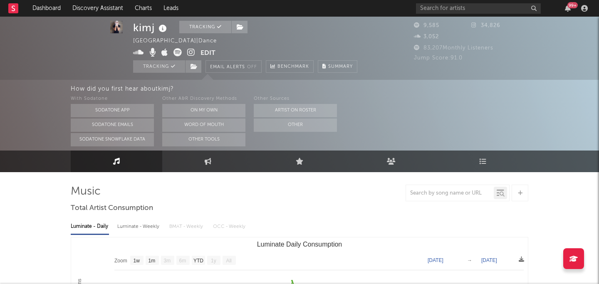
scroll to position [0, 0]
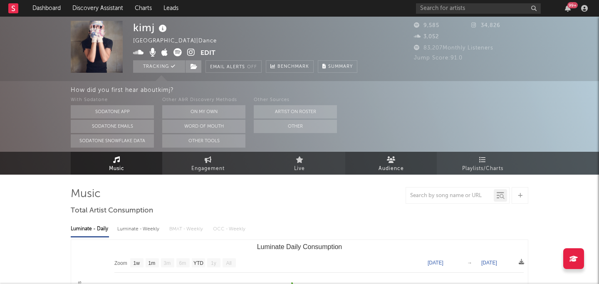
click at [391, 166] on span "Audience" at bounding box center [390, 169] width 25 height 10
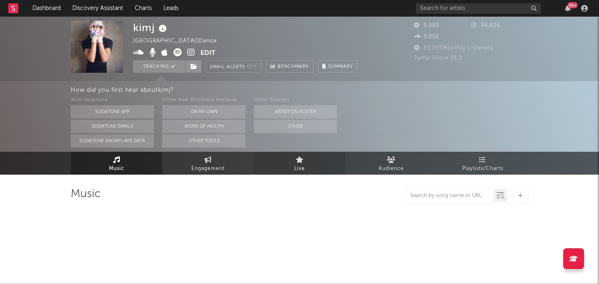
select select "1w"
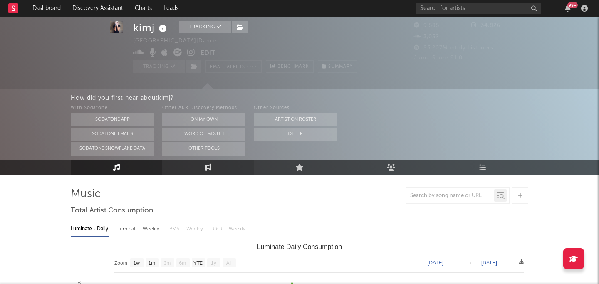
scroll to position [88, 0]
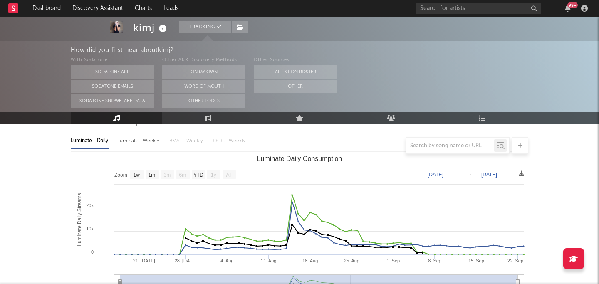
click at [387, 116] on icon at bounding box center [391, 118] width 9 height 7
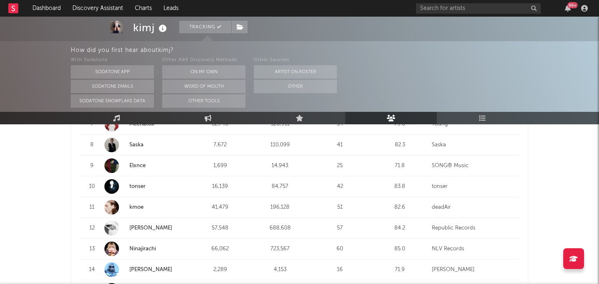
scroll to position [482, 0]
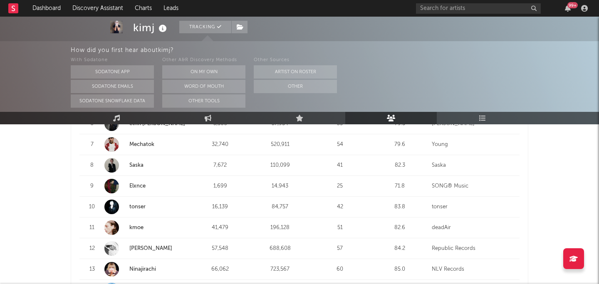
click at [148, 267] on link "Ninajirachi" at bounding box center [142, 269] width 27 height 5
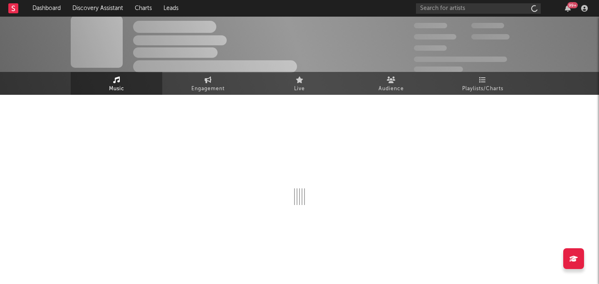
scroll to position [5, 0]
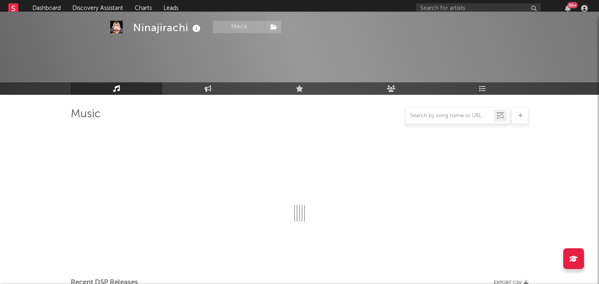
select select "6m"
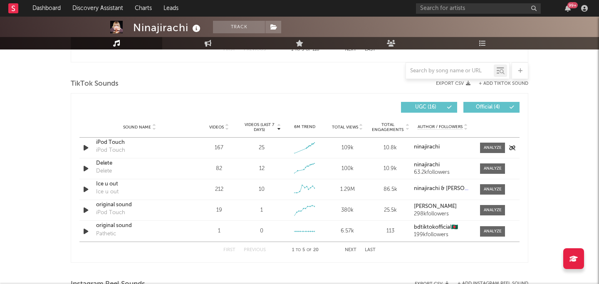
scroll to position [553, 0]
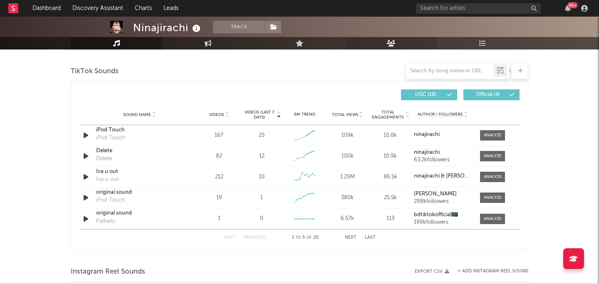
click at [398, 45] on link "Audience" at bounding box center [390, 43] width 91 height 12
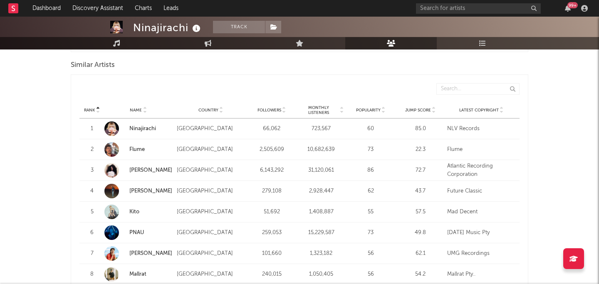
scroll to position [777, 0]
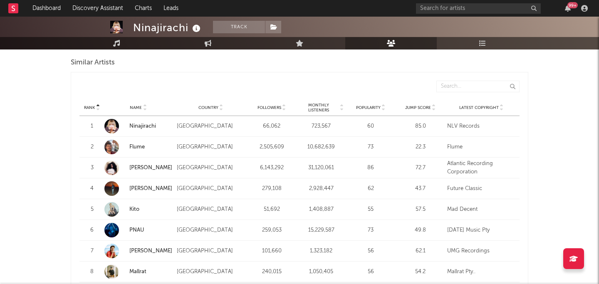
click at [329, 106] on span "Monthly Listeners" at bounding box center [319, 108] width 40 height 10
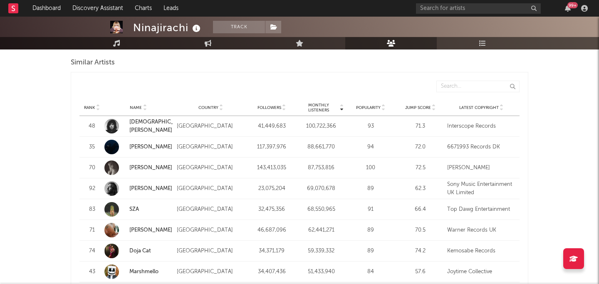
click at [329, 106] on span "Monthly Listeners" at bounding box center [319, 108] width 40 height 10
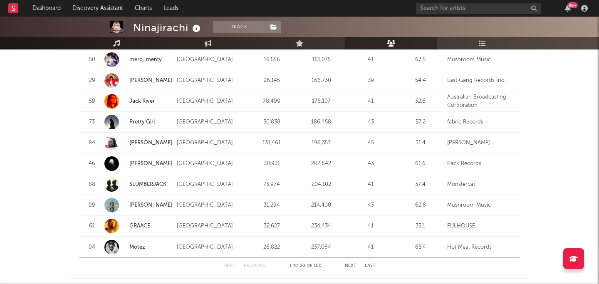
scroll to position [1063, 0]
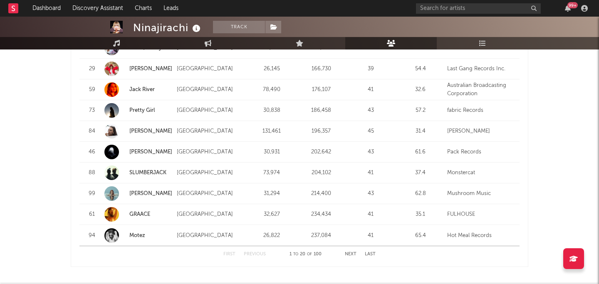
click at [349, 250] on div "First Previous 1 to 20 of 100 Next Last" at bounding box center [299, 254] width 152 height 16
click at [350, 252] on button "Next" at bounding box center [351, 254] width 12 height 5
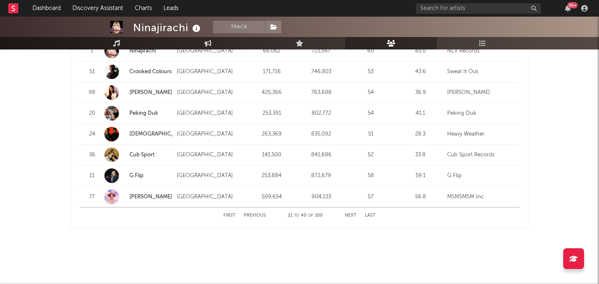
scroll to position [1105, 0]
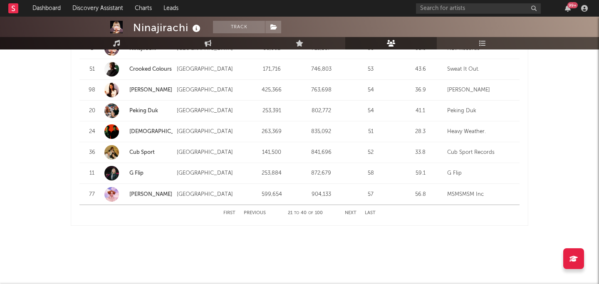
click at [350, 213] on button "Next" at bounding box center [351, 213] width 12 height 5
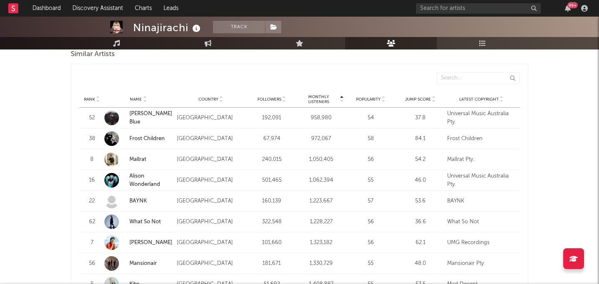
scroll to position [789, 0]
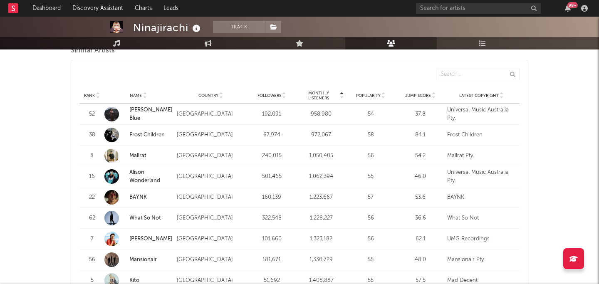
click at [462, 135] on div "Frost Children" at bounding box center [481, 135] width 68 height 8
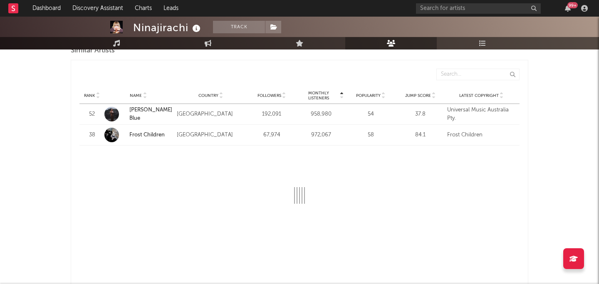
click at [171, 131] on strong "Frost Children" at bounding box center [150, 135] width 43 height 8
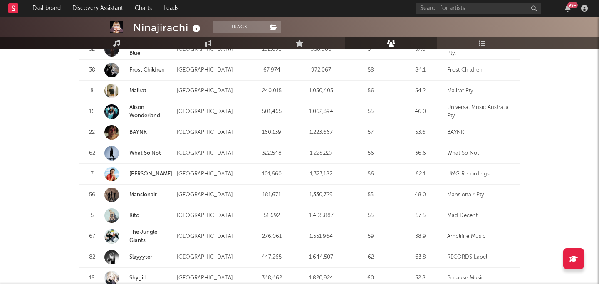
scroll to position [855, 0]
click at [450, 154] on div "What So Not" at bounding box center [481, 153] width 68 height 8
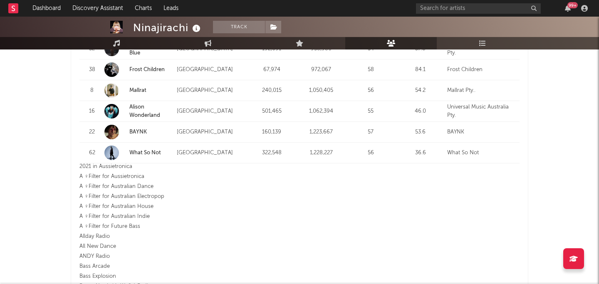
scroll to position [0, 0]
click at [142, 153] on link "What So Not" at bounding box center [145, 152] width 32 height 5
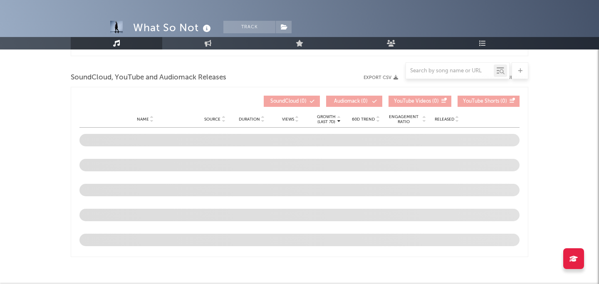
select select "6m"
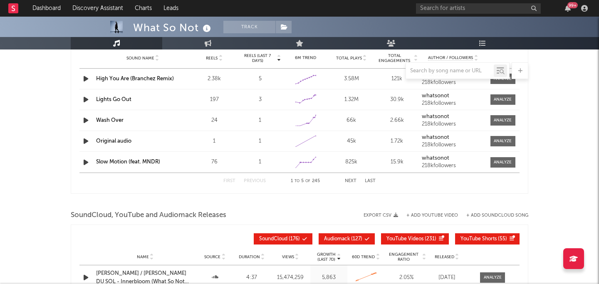
select select "6m"
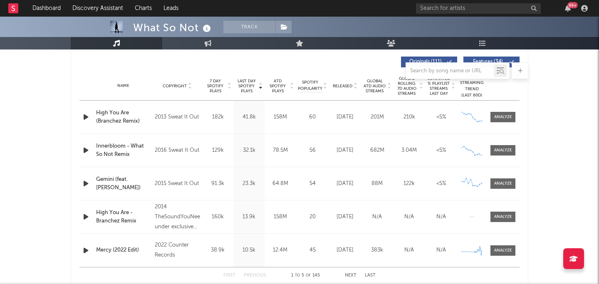
scroll to position [317, 0]
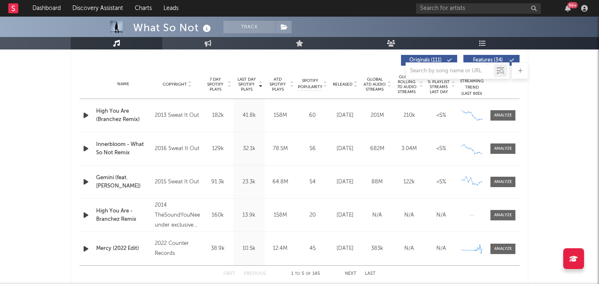
click at [349, 82] on span "Released" at bounding box center [343, 84] width 20 height 5
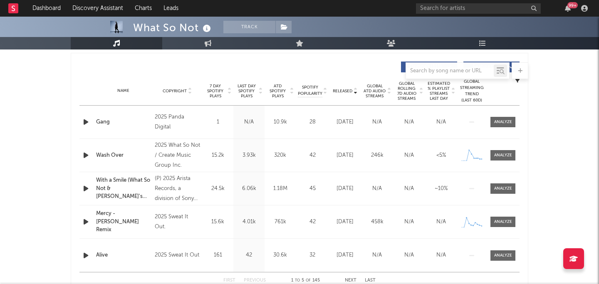
scroll to position [309, 0]
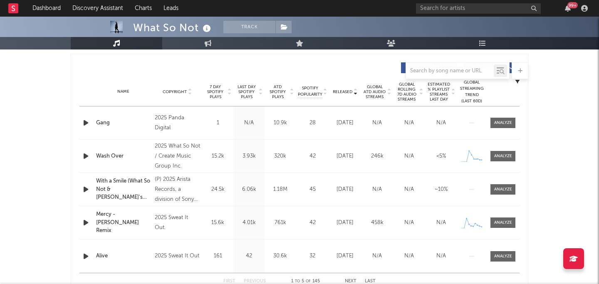
click at [174, 150] on div "2025 What So Not / Create Music Group Inc." at bounding box center [177, 156] width 45 height 30
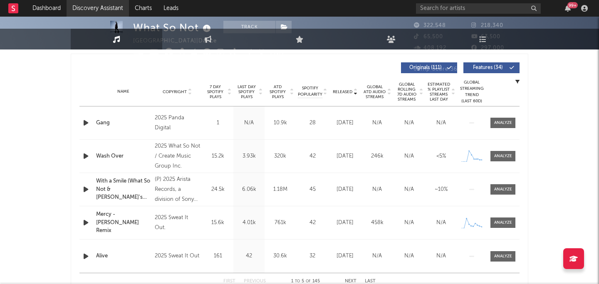
scroll to position [5, 0]
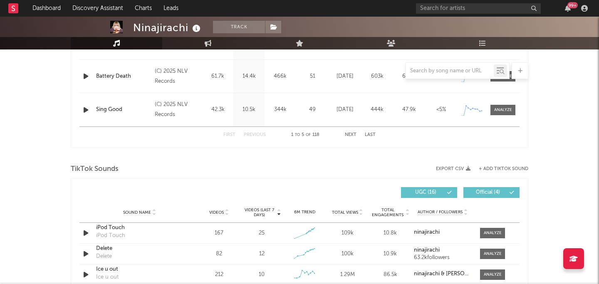
select select "6m"
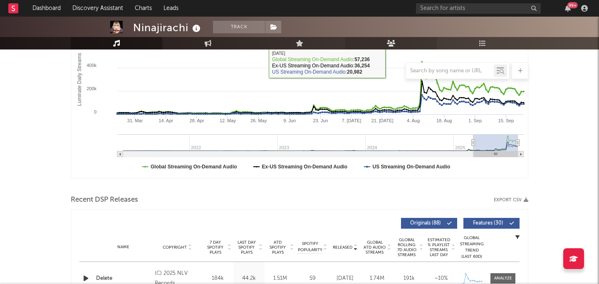
click at [391, 47] on link "Audience" at bounding box center [390, 43] width 91 height 12
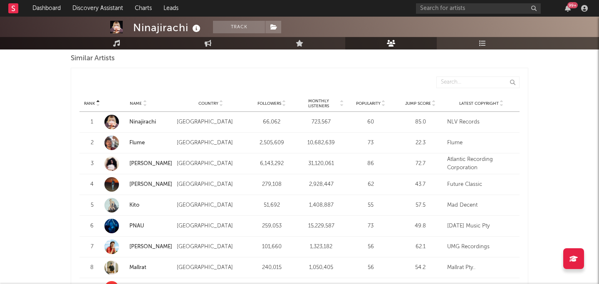
click at [324, 100] on span "Monthly Listeners" at bounding box center [319, 104] width 40 height 10
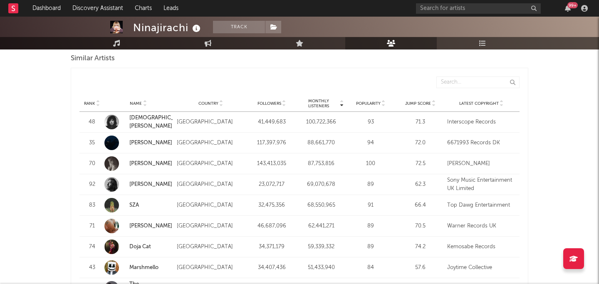
click at [324, 100] on span "Monthly Listeners" at bounding box center [319, 104] width 40 height 10
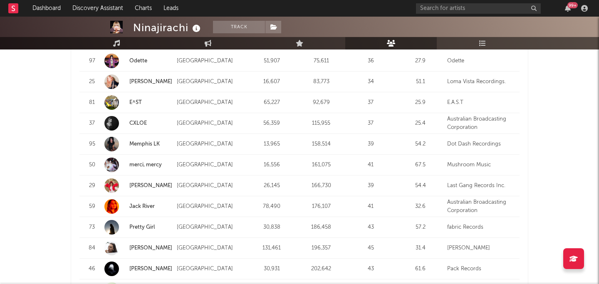
scroll to position [1105, 0]
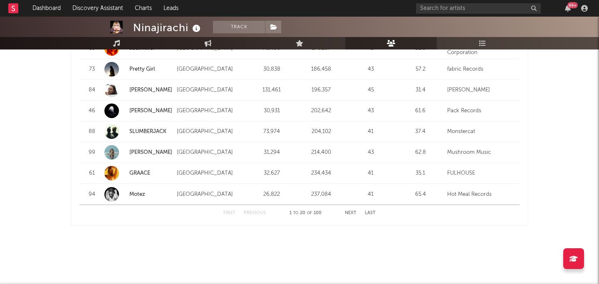
click at [349, 215] on div "First Previous 1 to 20 of 100 Next Last" at bounding box center [299, 213] width 152 height 16
click at [349, 210] on div "First Previous 1 to 20 of 100 Next Last" at bounding box center [299, 213] width 152 height 16
click at [349, 213] on button "Next" at bounding box center [351, 213] width 12 height 5
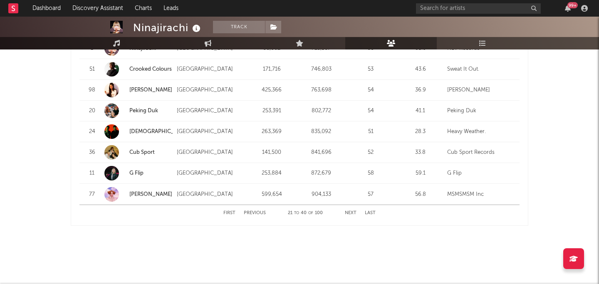
click at [349, 213] on button "Next" at bounding box center [351, 213] width 12 height 5
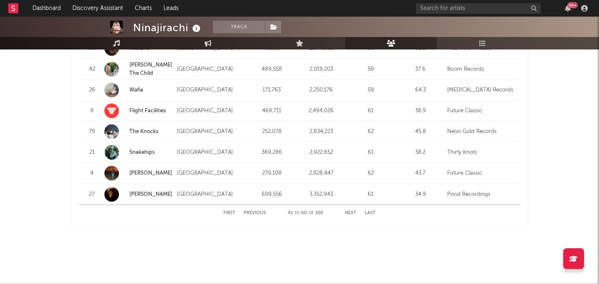
click at [349, 213] on button "Next" at bounding box center [351, 213] width 12 height 5
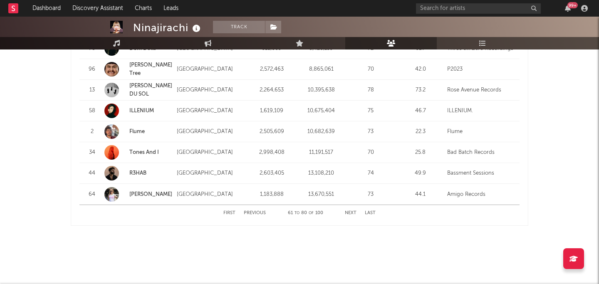
click at [351, 212] on button "Next" at bounding box center [351, 213] width 12 height 5
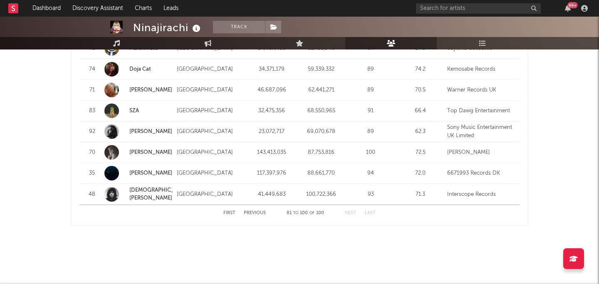
click at [255, 212] on button "Previous" at bounding box center [255, 213] width 22 height 5
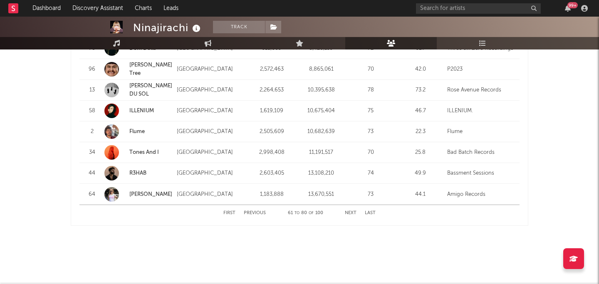
click at [255, 212] on button "Previous" at bounding box center [255, 213] width 22 height 5
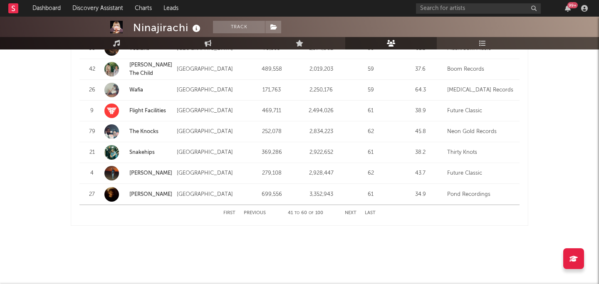
click at [255, 212] on button "Previous" at bounding box center [255, 213] width 22 height 5
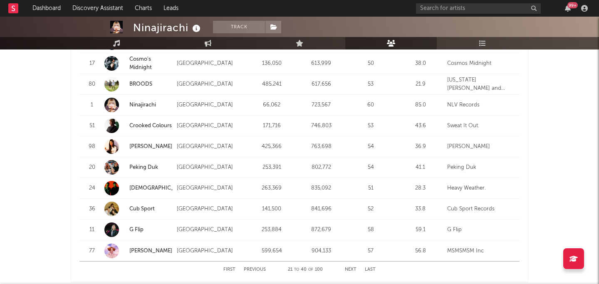
scroll to position [1066, 0]
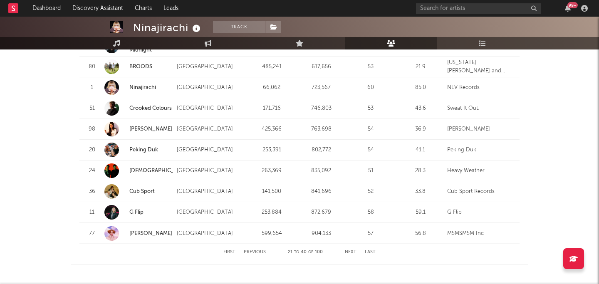
click at [258, 251] on button "Previous" at bounding box center [255, 252] width 22 height 5
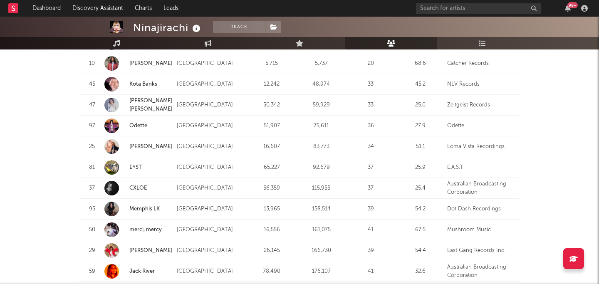
scroll to position [878, 0]
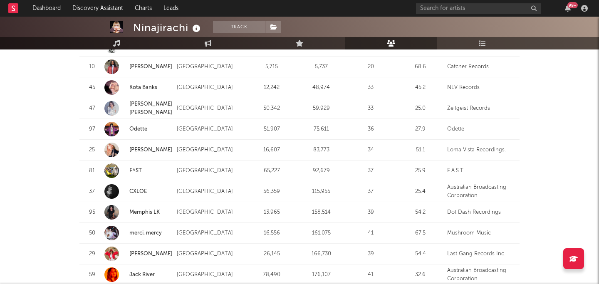
click at [139, 170] on link "E^ST" at bounding box center [135, 170] width 12 height 5
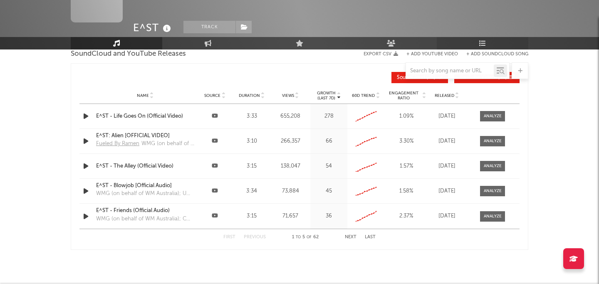
select select "6m"
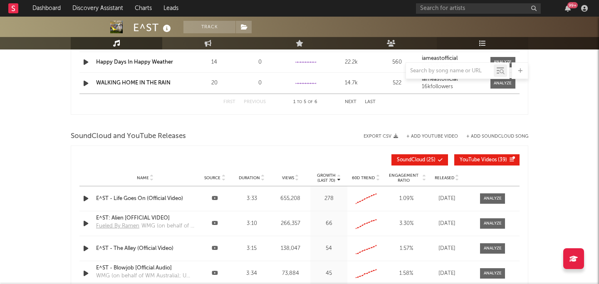
select select "6m"
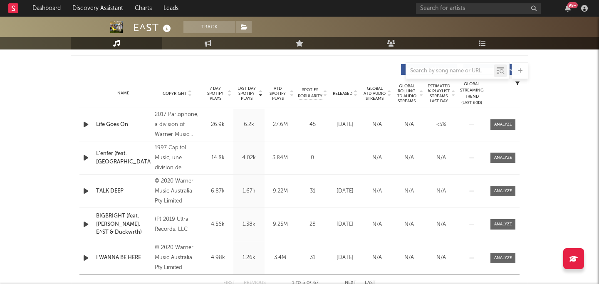
scroll to position [300, 0]
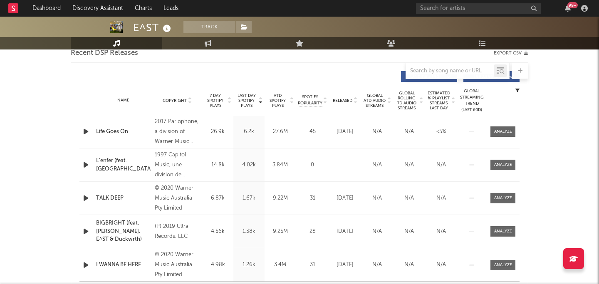
click at [339, 101] on span "Released" at bounding box center [343, 100] width 20 height 5
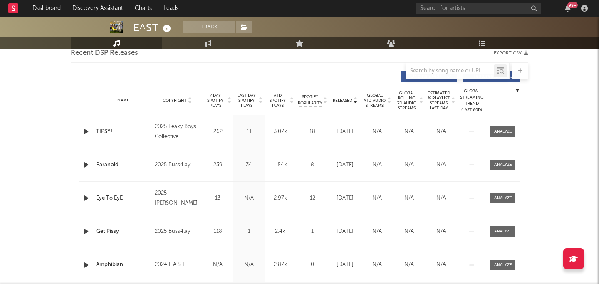
click at [86, 130] on icon "button" at bounding box center [86, 131] width 9 height 10
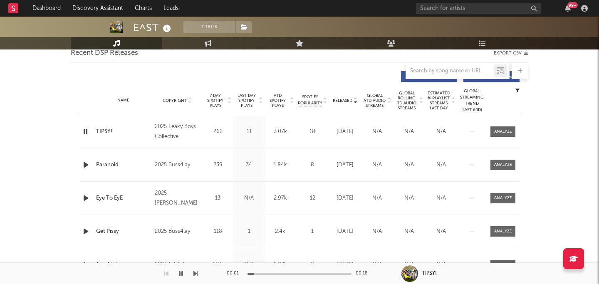
click at [86, 130] on icon "button" at bounding box center [86, 131] width 8 height 10
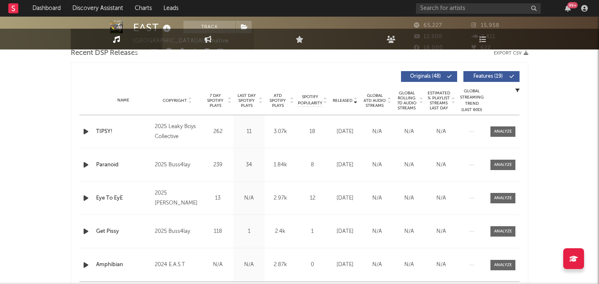
scroll to position [5, 0]
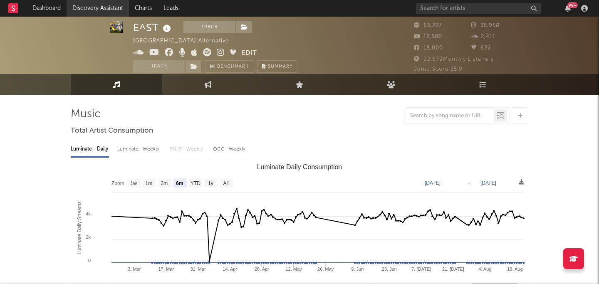
click at [92, 8] on link "Discovery Assistant" at bounding box center [98, 8] width 62 height 17
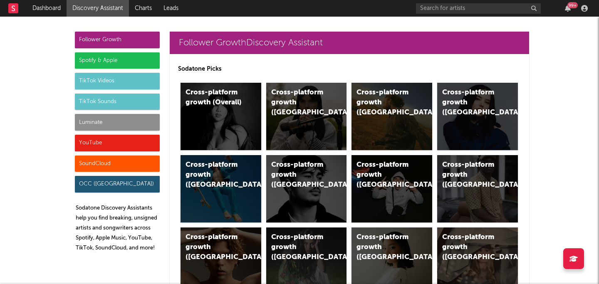
click at [118, 123] on div "Luminate" at bounding box center [117, 122] width 85 height 17
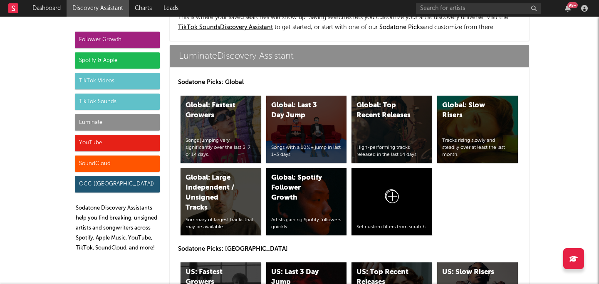
scroll to position [3620, 0]
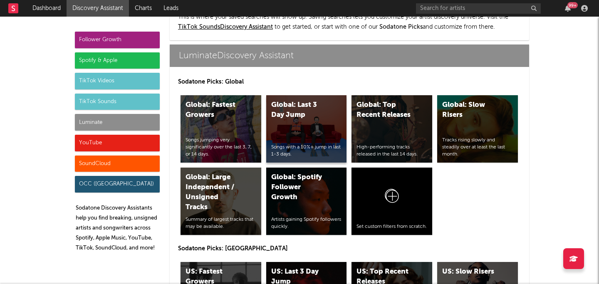
click at [278, 100] on div "Global: Last 3 Day Jump" at bounding box center [299, 110] width 57 height 20
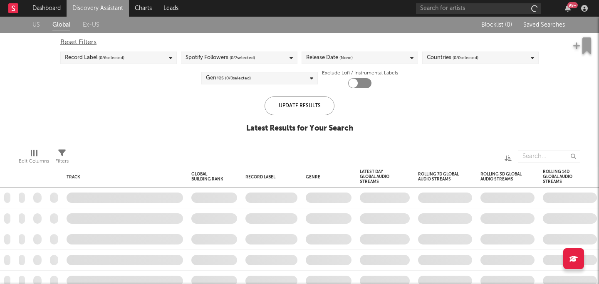
checkbox input "true"
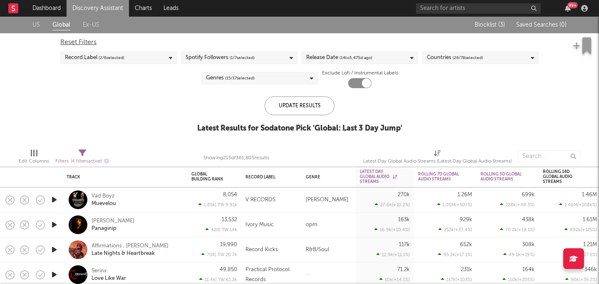
click at [166, 60] on div "Record Label ( 2 / 6 selected)" at bounding box center [118, 58] width 116 height 12
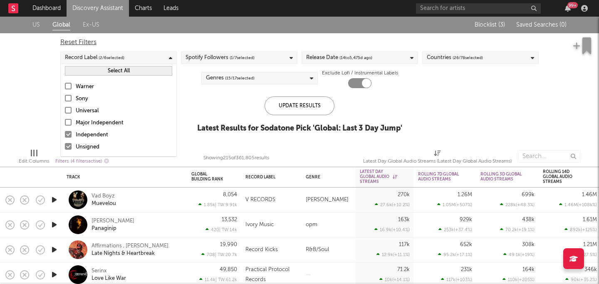
click at [240, 84] on div "Reset Filters Record Label ( 2 / 6 selected) Spotify Followers ( 1 / 7 selected…" at bounding box center [299, 60] width 487 height 55
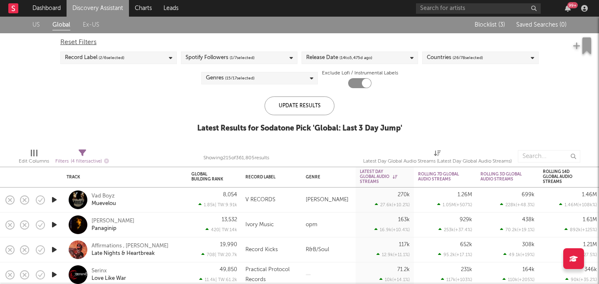
click at [252, 79] on span "( 15 / 17 selected)" at bounding box center [240, 78] width 30 height 10
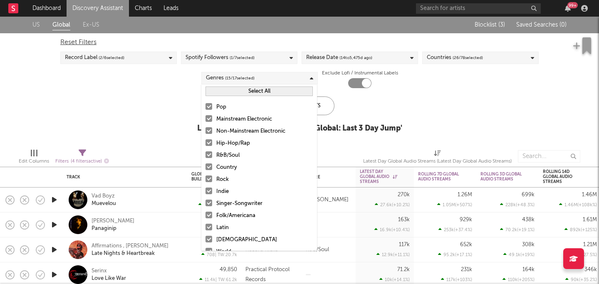
click at [229, 90] on button "Select All" at bounding box center [258, 92] width 107 height 10
click at [229, 90] on button "Deselect All" at bounding box center [258, 92] width 107 height 10
click at [229, 90] on button "Select All" at bounding box center [258, 92] width 107 height 10
click at [414, 69] on div "Reset Filters Record Label ( 2 / 6 selected) Spotify Followers ( 1 / 7 selected…" at bounding box center [299, 60] width 487 height 55
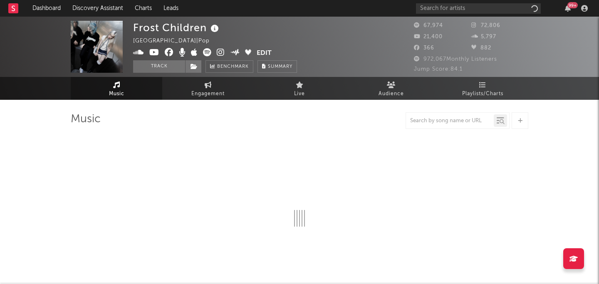
select select "6m"
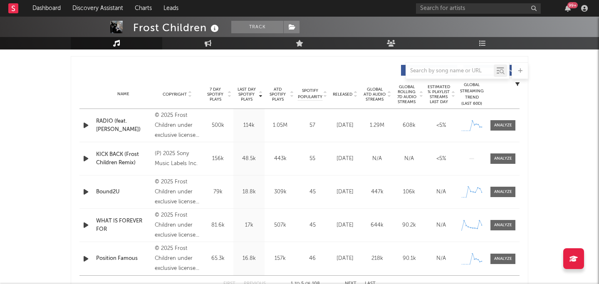
scroll to position [309, 0]
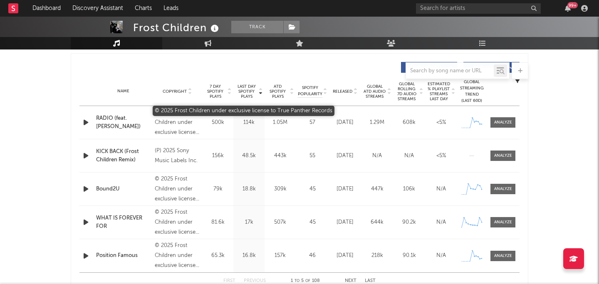
click at [176, 129] on div "© 2025 Frost Children under exclusive license to True Panther Records" at bounding box center [177, 123] width 45 height 30
